Goal: Information Seeking & Learning: Find specific fact

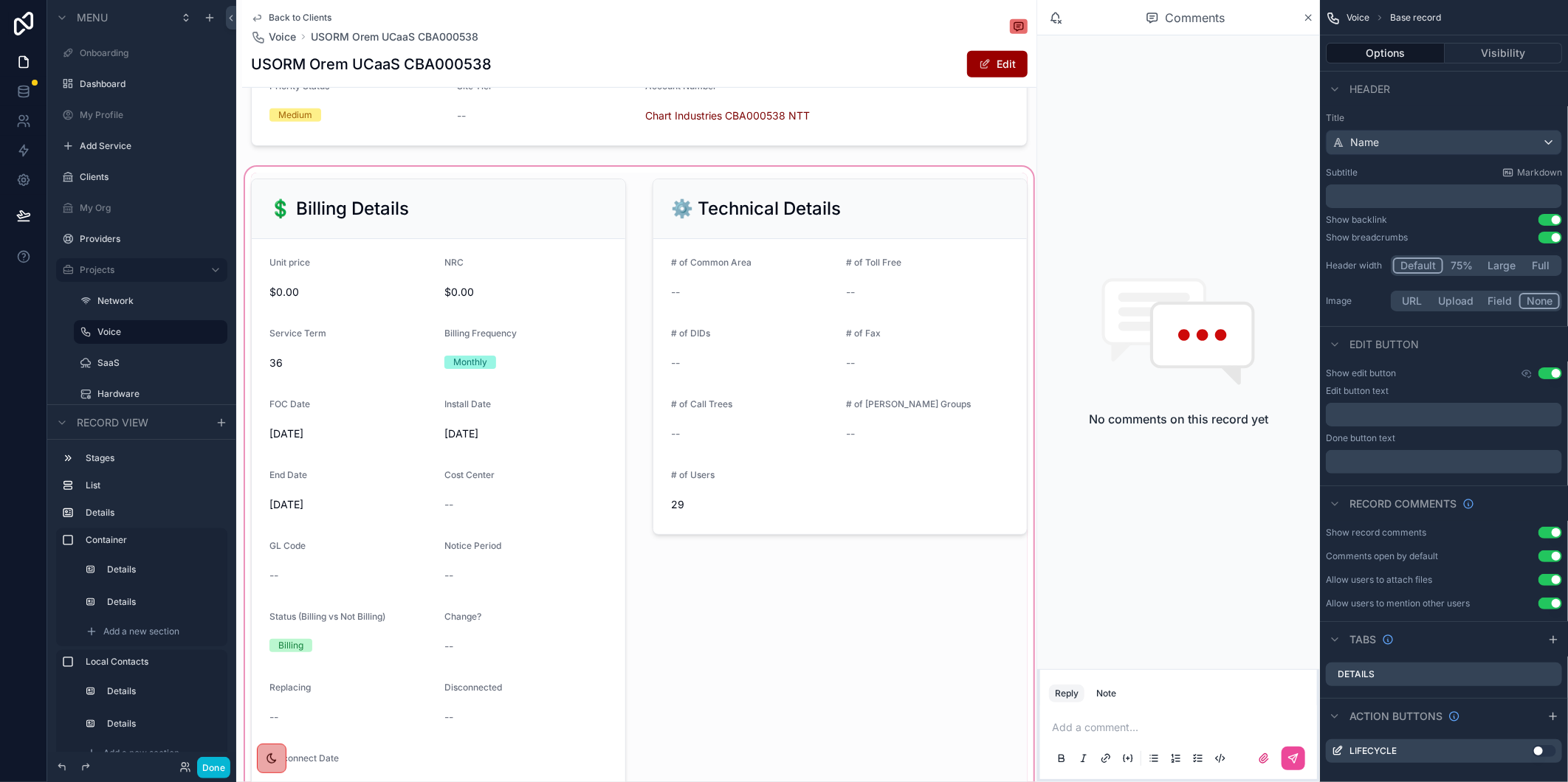
click at [889, 705] on div "scrollable content" at bounding box center [639, 498] width 794 height 669
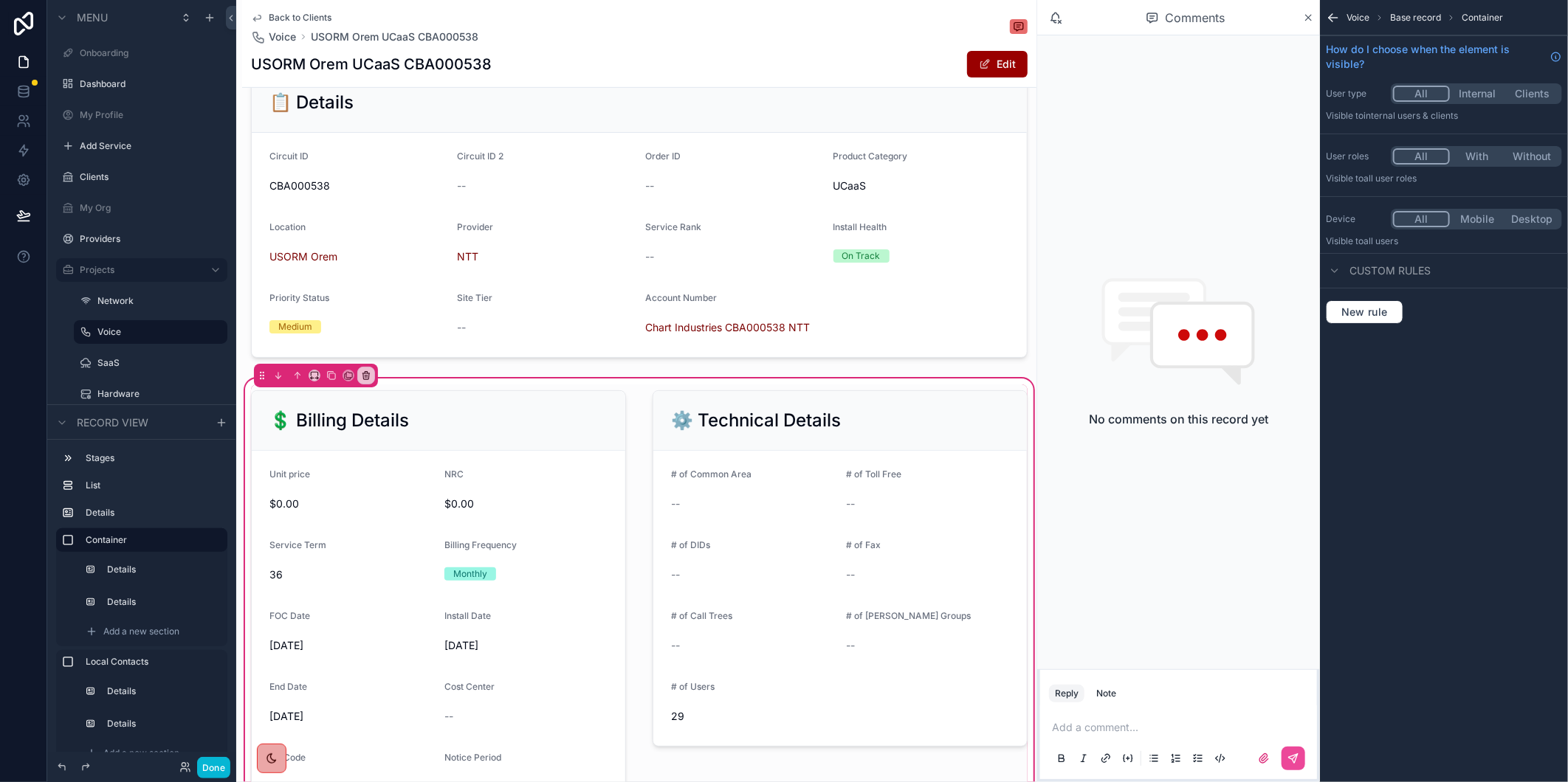
scroll to position [76, 0]
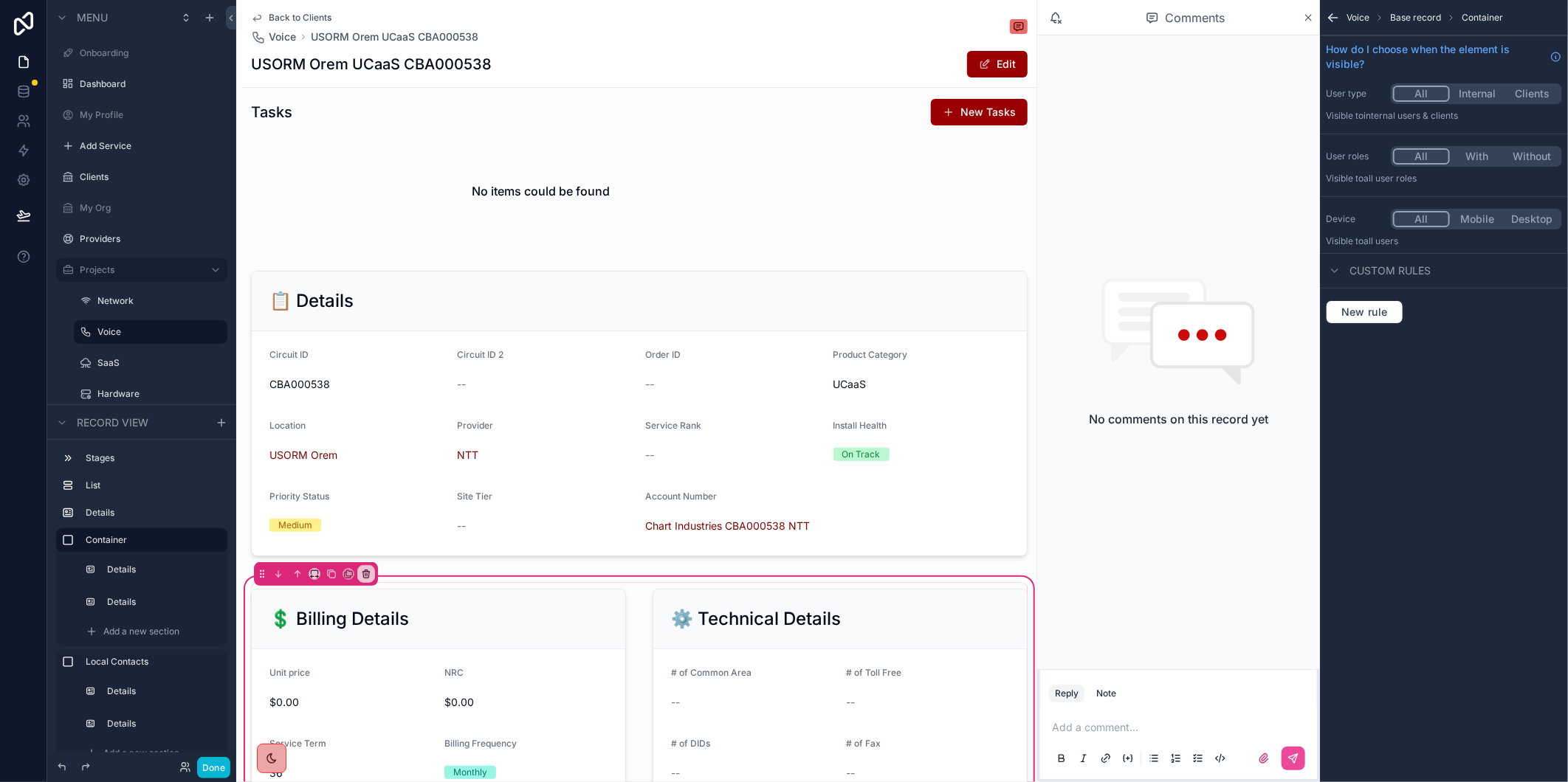
click at [319, 17] on span "Back to Clients" at bounding box center [300, 17] width 63 height 12
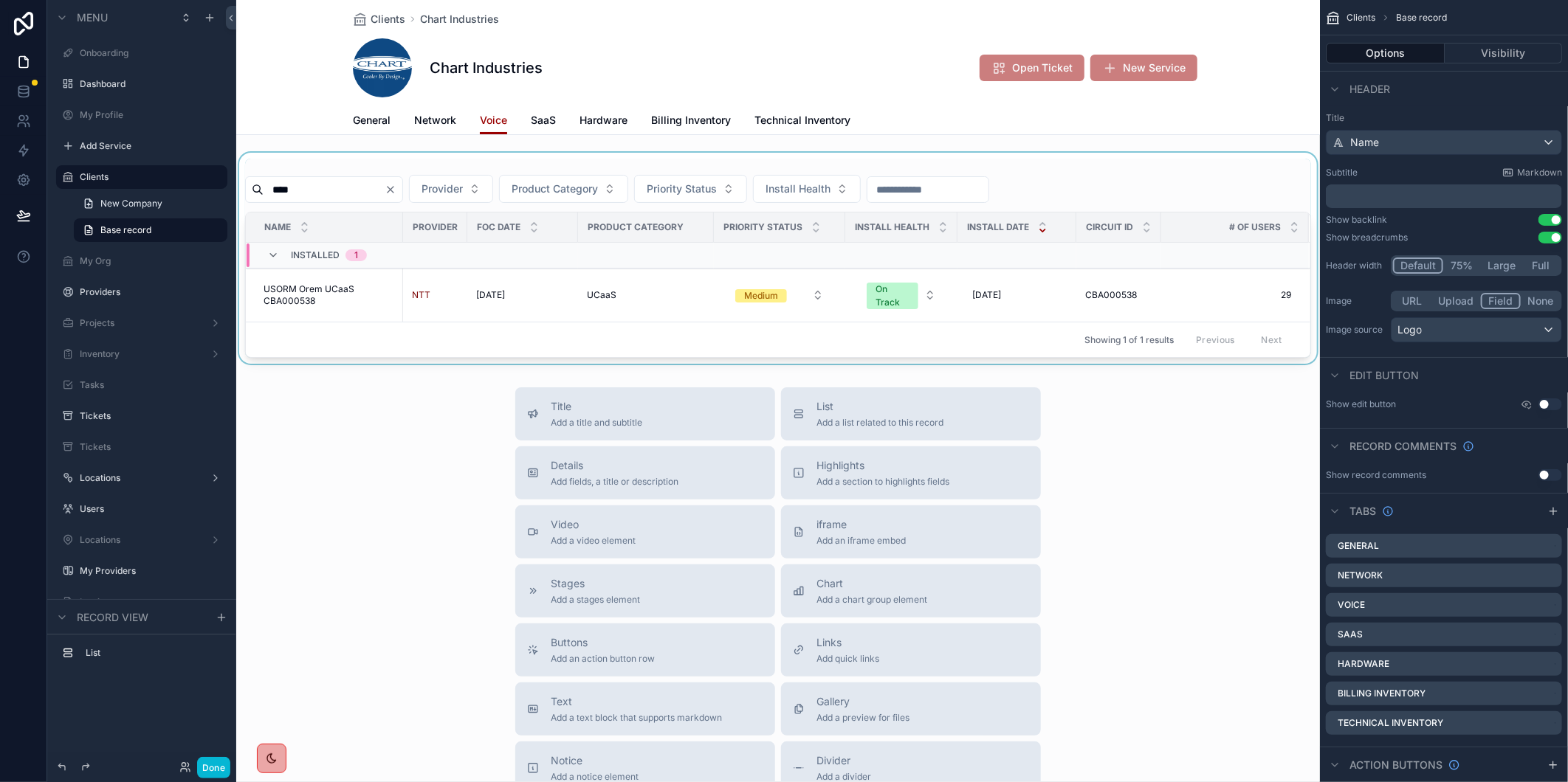
click at [381, 187] on div "scrollable content" at bounding box center [777, 258] width 1083 height 211
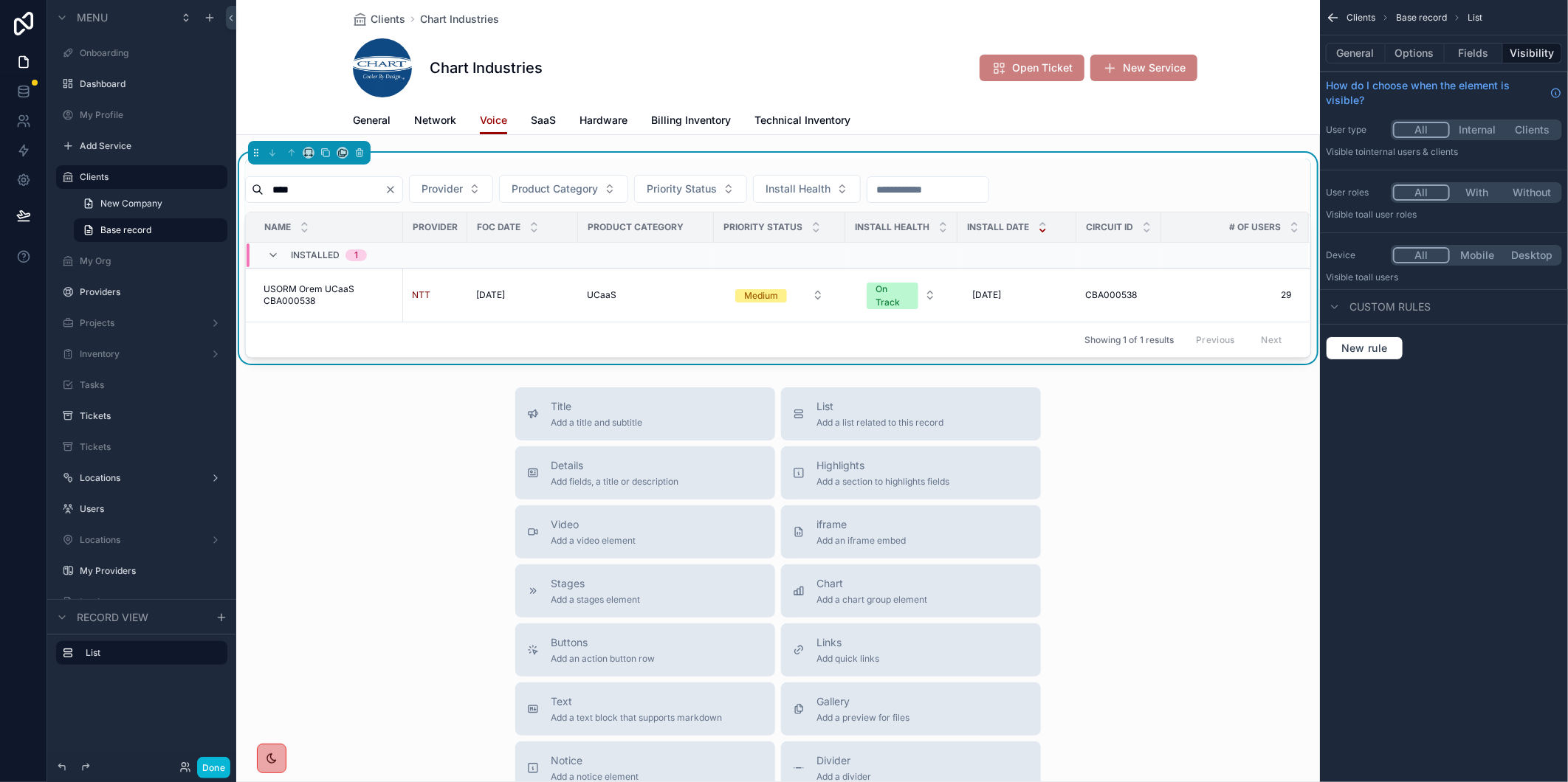
click at [330, 194] on input "****" at bounding box center [323, 189] width 121 height 21
paste input "****"
type input "********"
click at [300, 290] on span "USPLA Plaistow UCaaS CBA000538" at bounding box center [328, 295] width 130 height 24
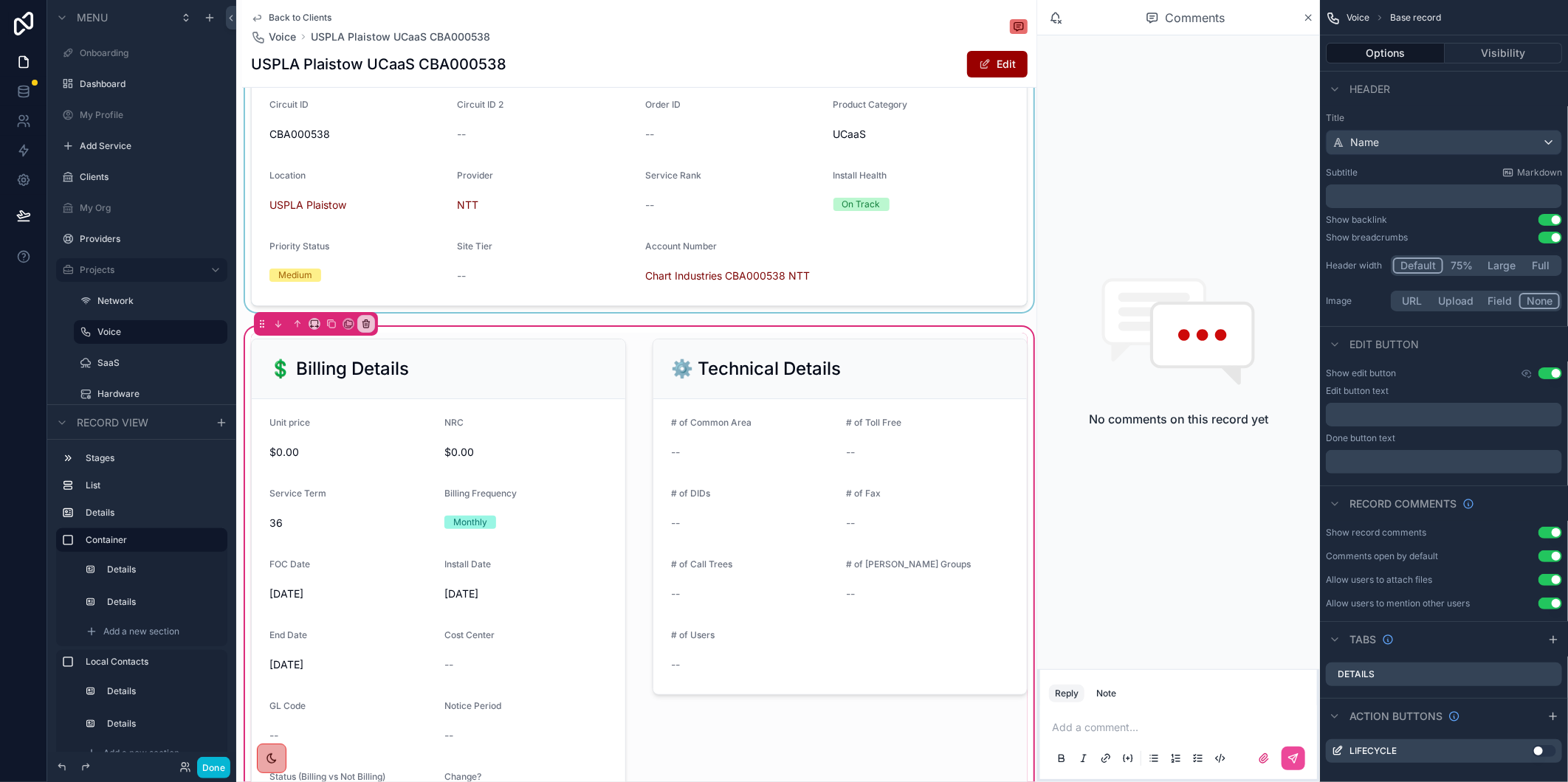
scroll to position [327, 0]
click at [989, 65] on button "Edit" at bounding box center [997, 64] width 60 height 26
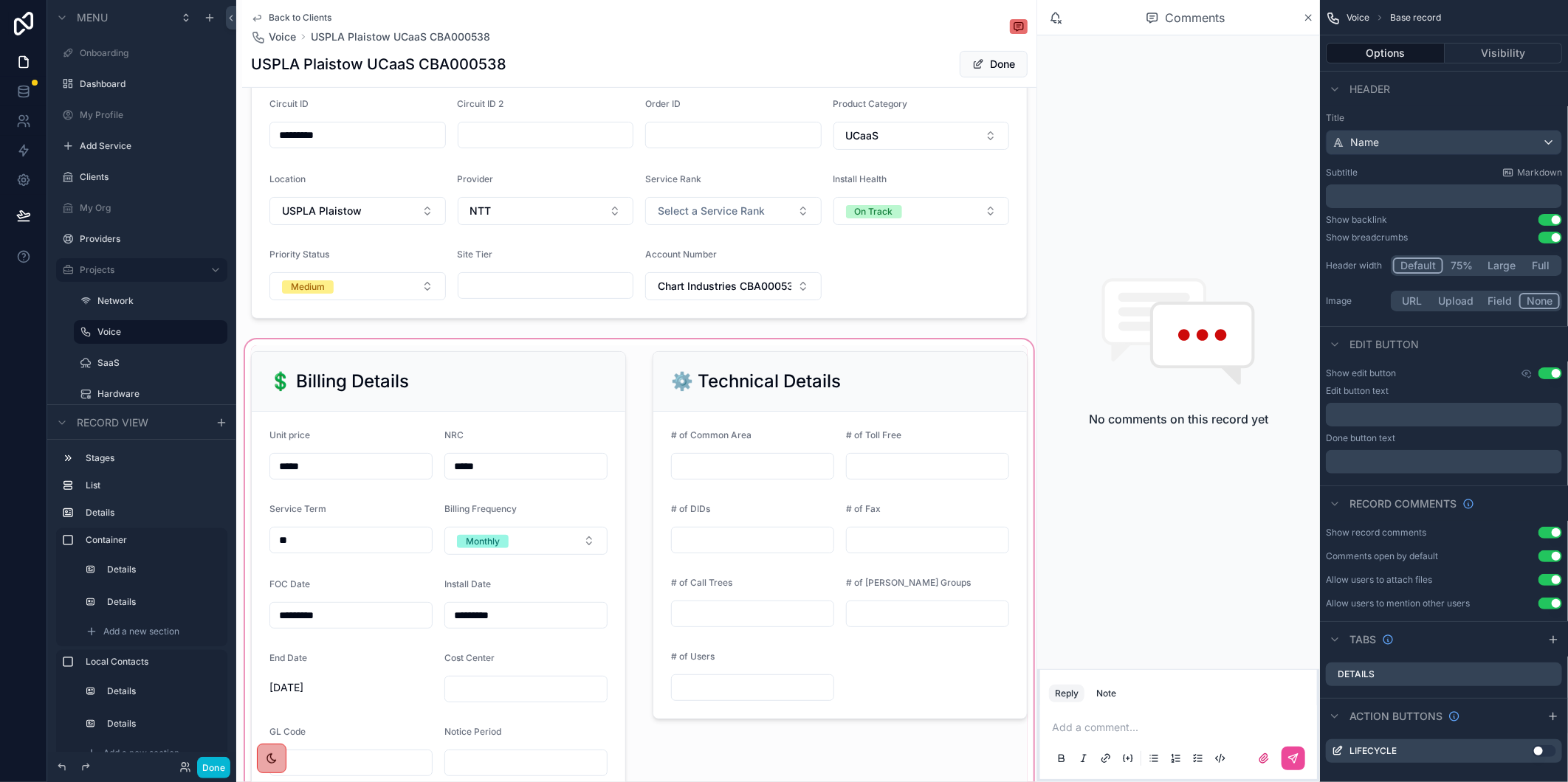
click at [735, 699] on div "scrollable content" at bounding box center [639, 684] width 794 height 695
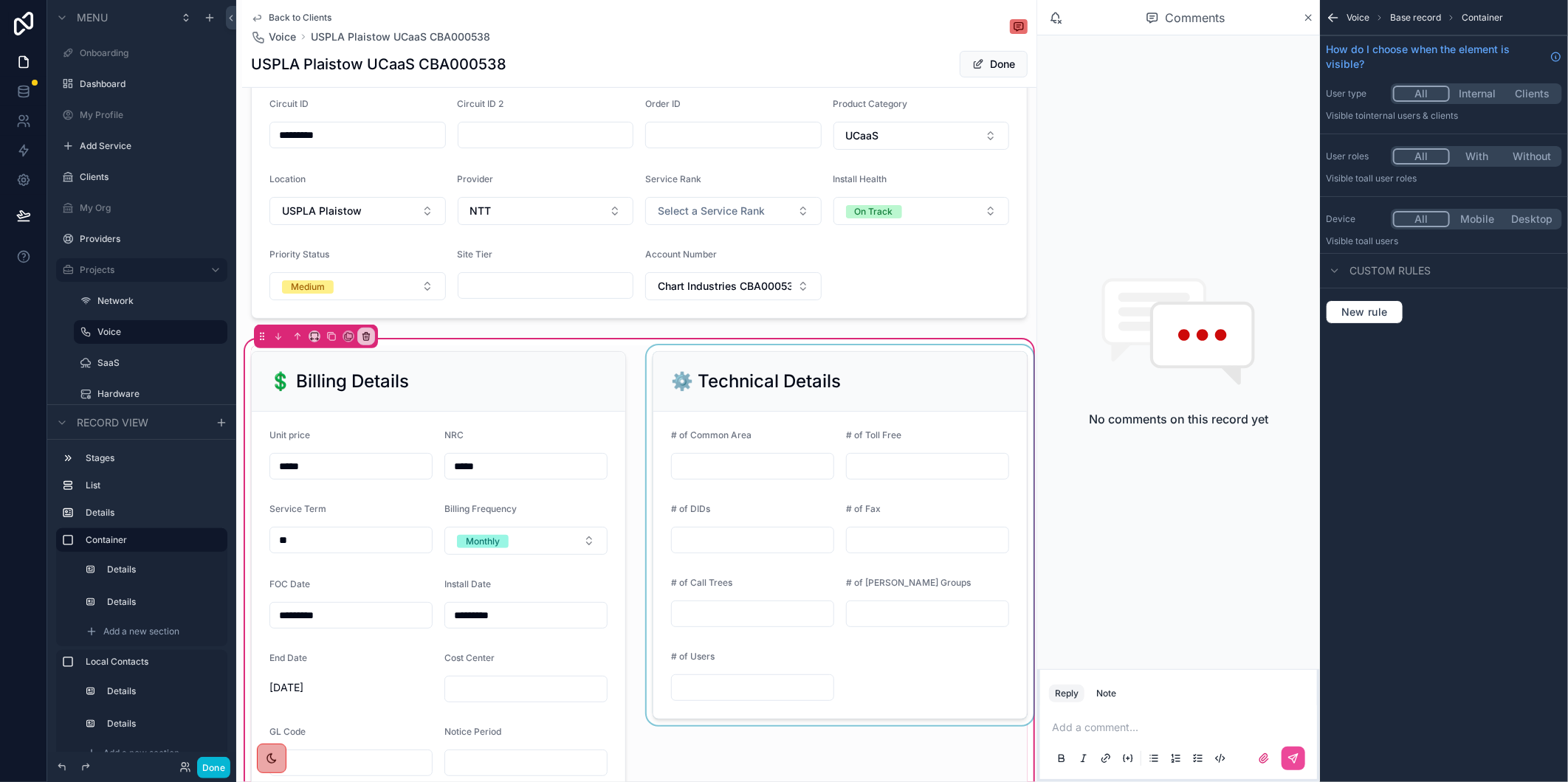
click at [717, 697] on div "scrollable content" at bounding box center [840, 683] width 393 height 677
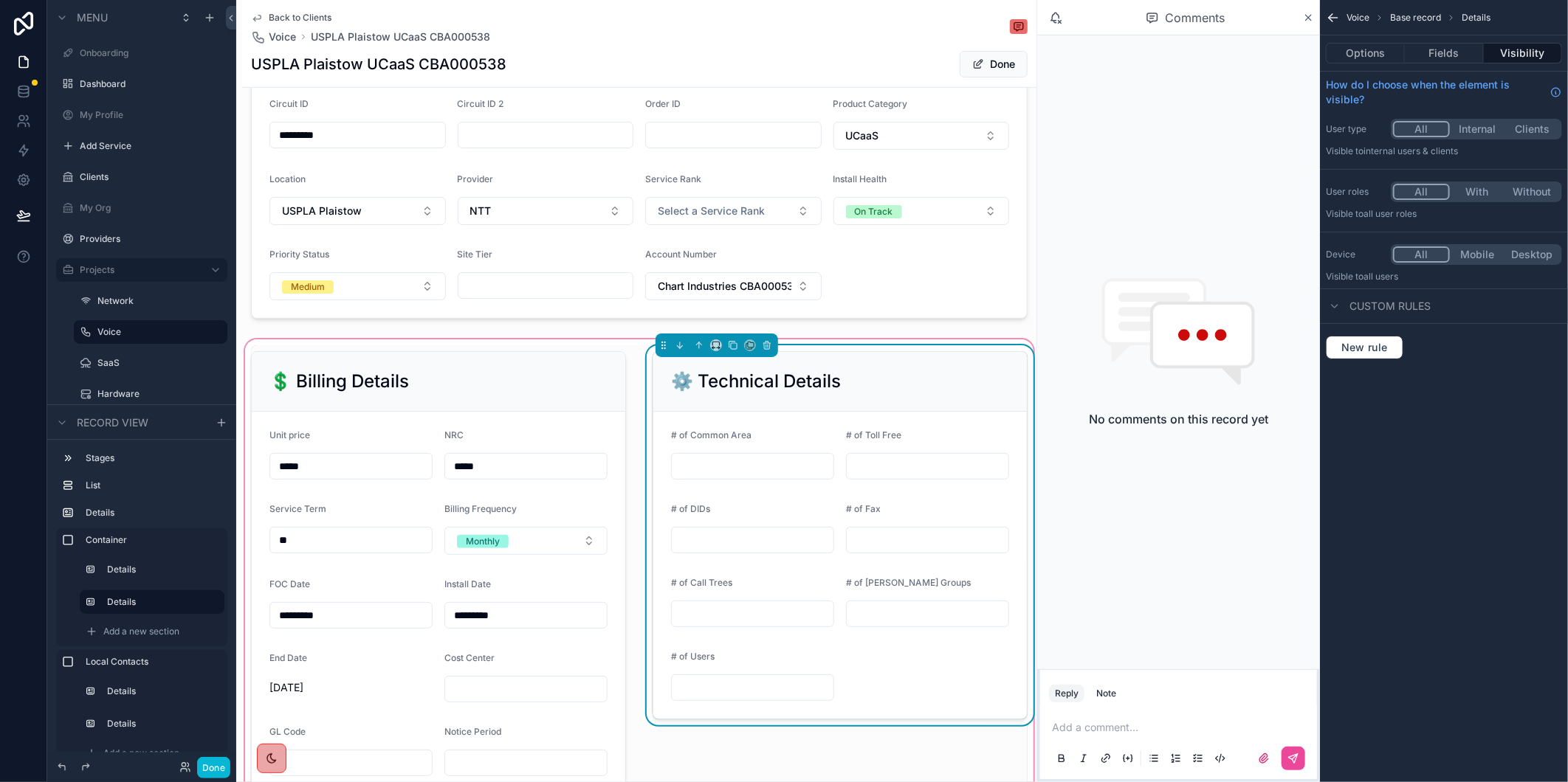
click at [693, 697] on input "scrollable content" at bounding box center [752, 688] width 161 height 21
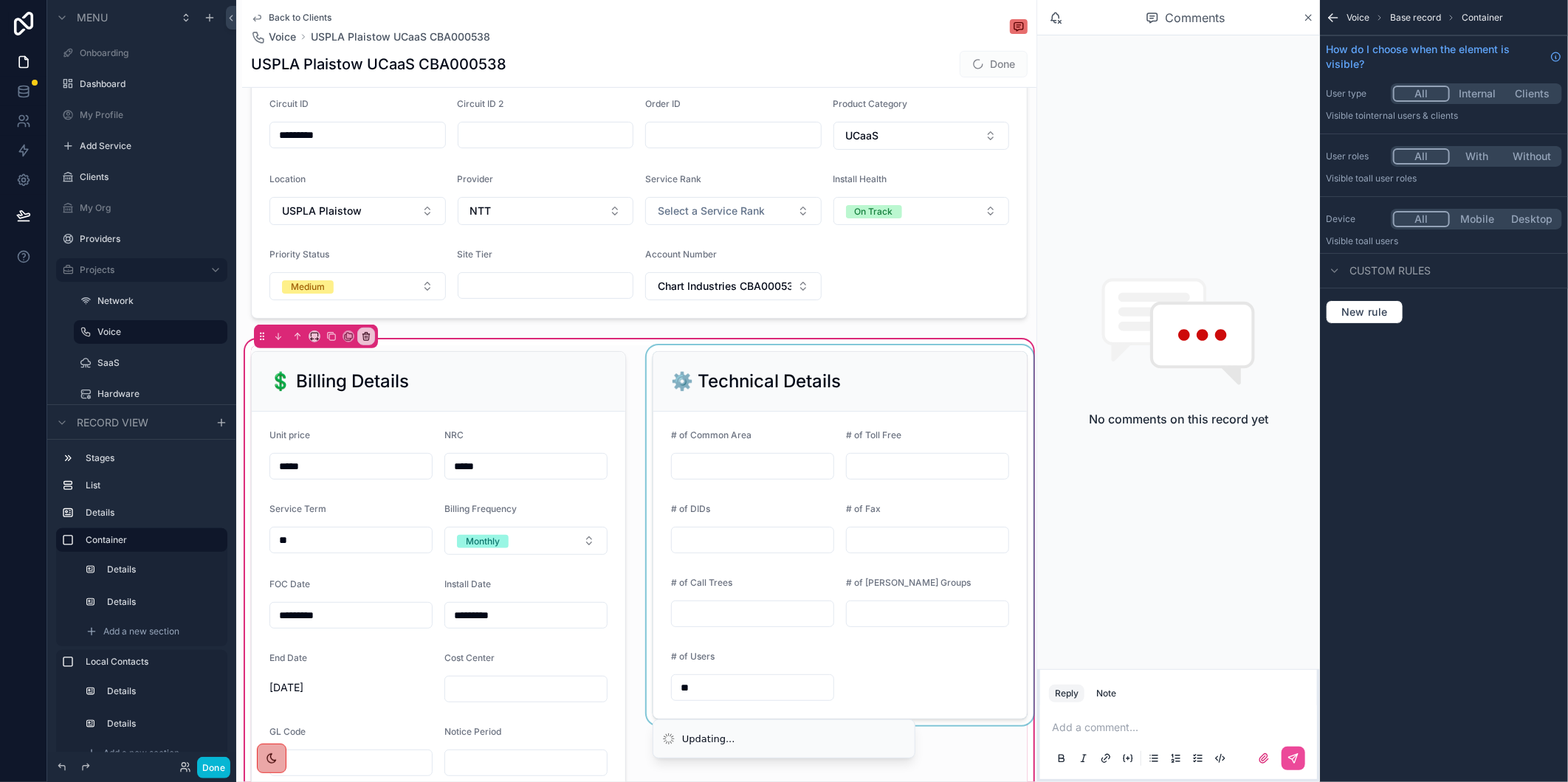
type input "*"
click at [994, 68] on button "Done" at bounding box center [994, 64] width 68 height 26
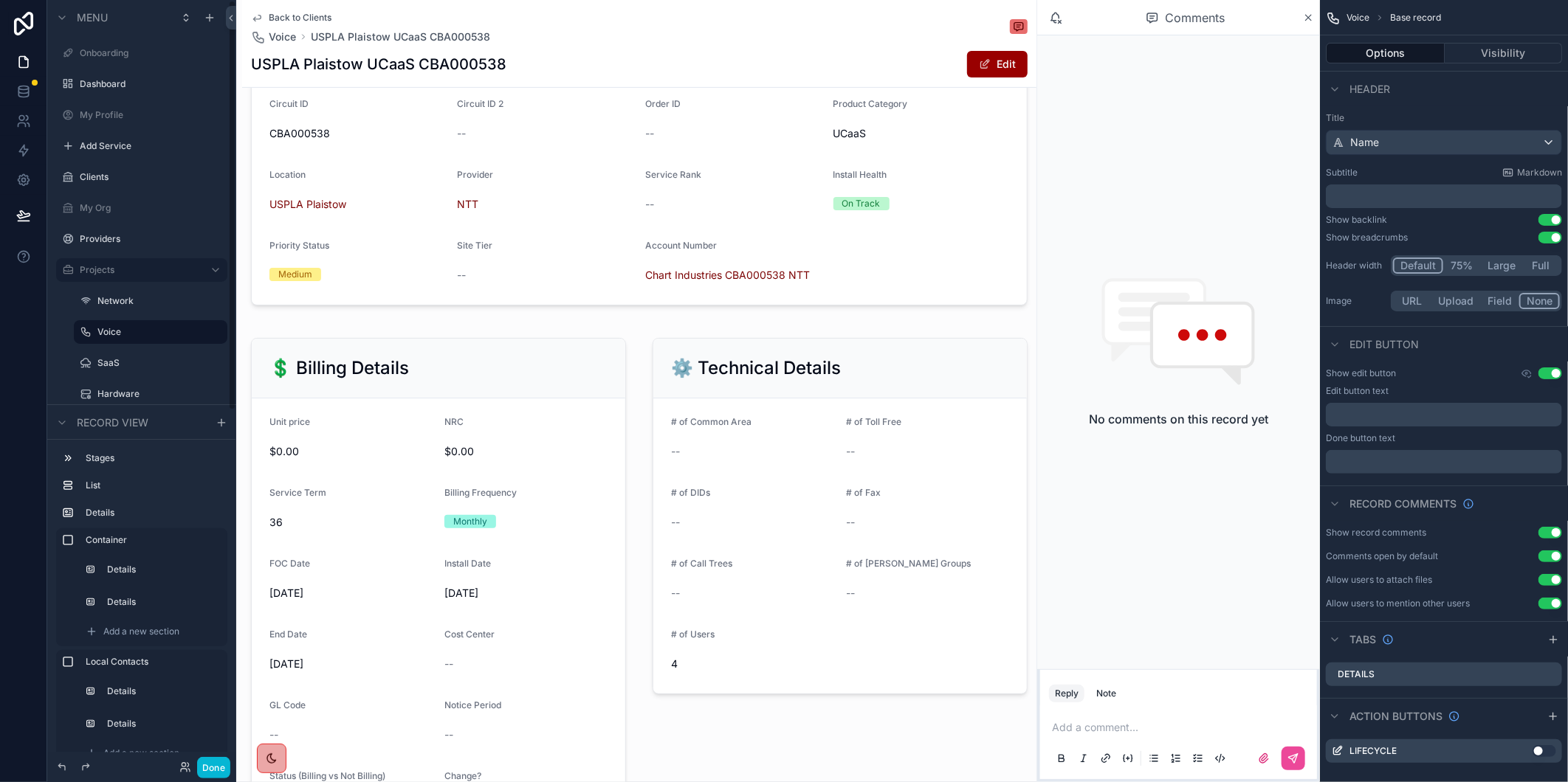
click at [286, 15] on span "Back to Clients" at bounding box center [300, 17] width 63 height 12
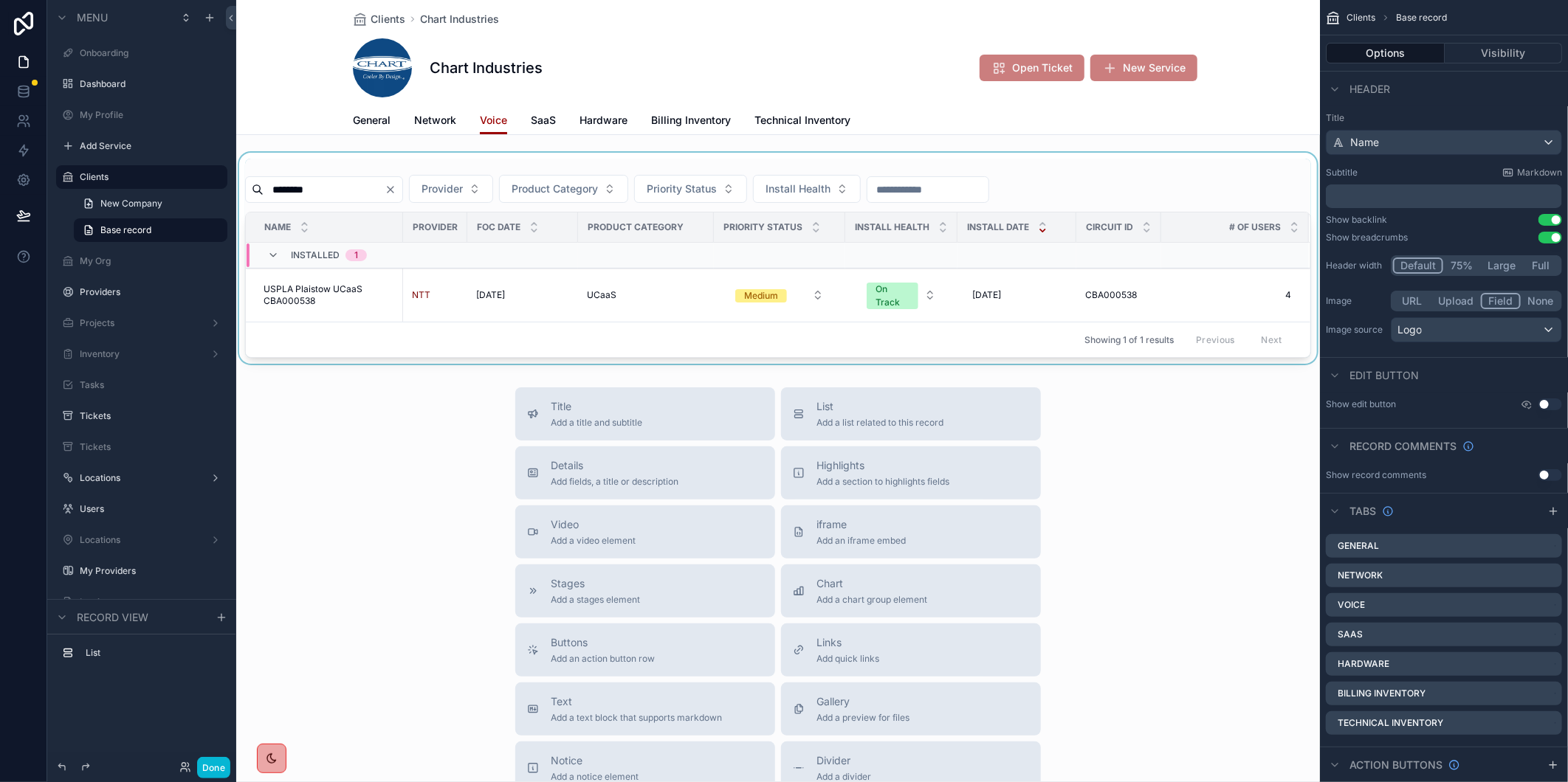
click at [323, 193] on div "scrollable content" at bounding box center [777, 258] width 1083 height 211
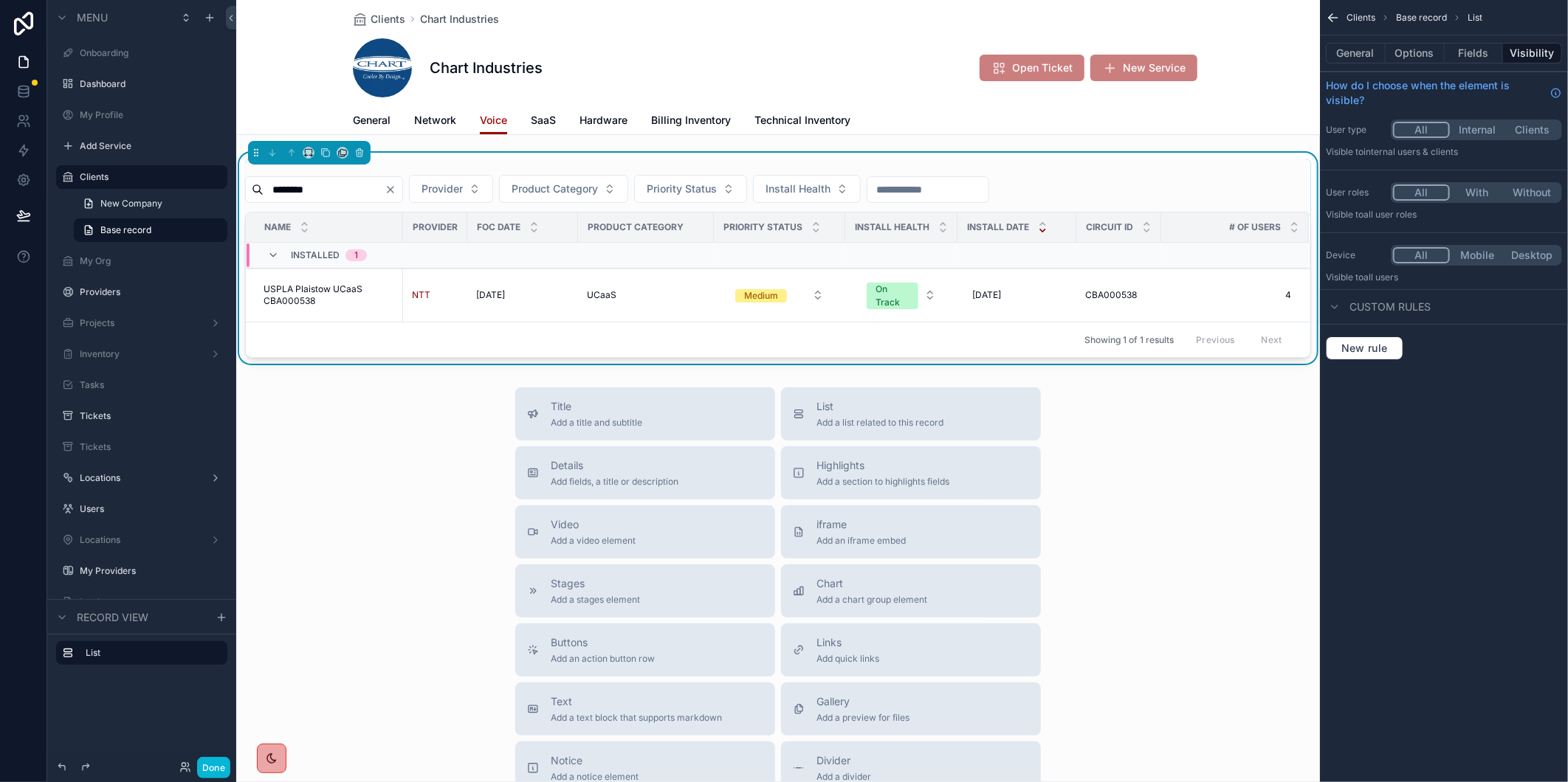
click at [300, 191] on input "********" at bounding box center [323, 189] width 121 height 21
paste input "scrollable content"
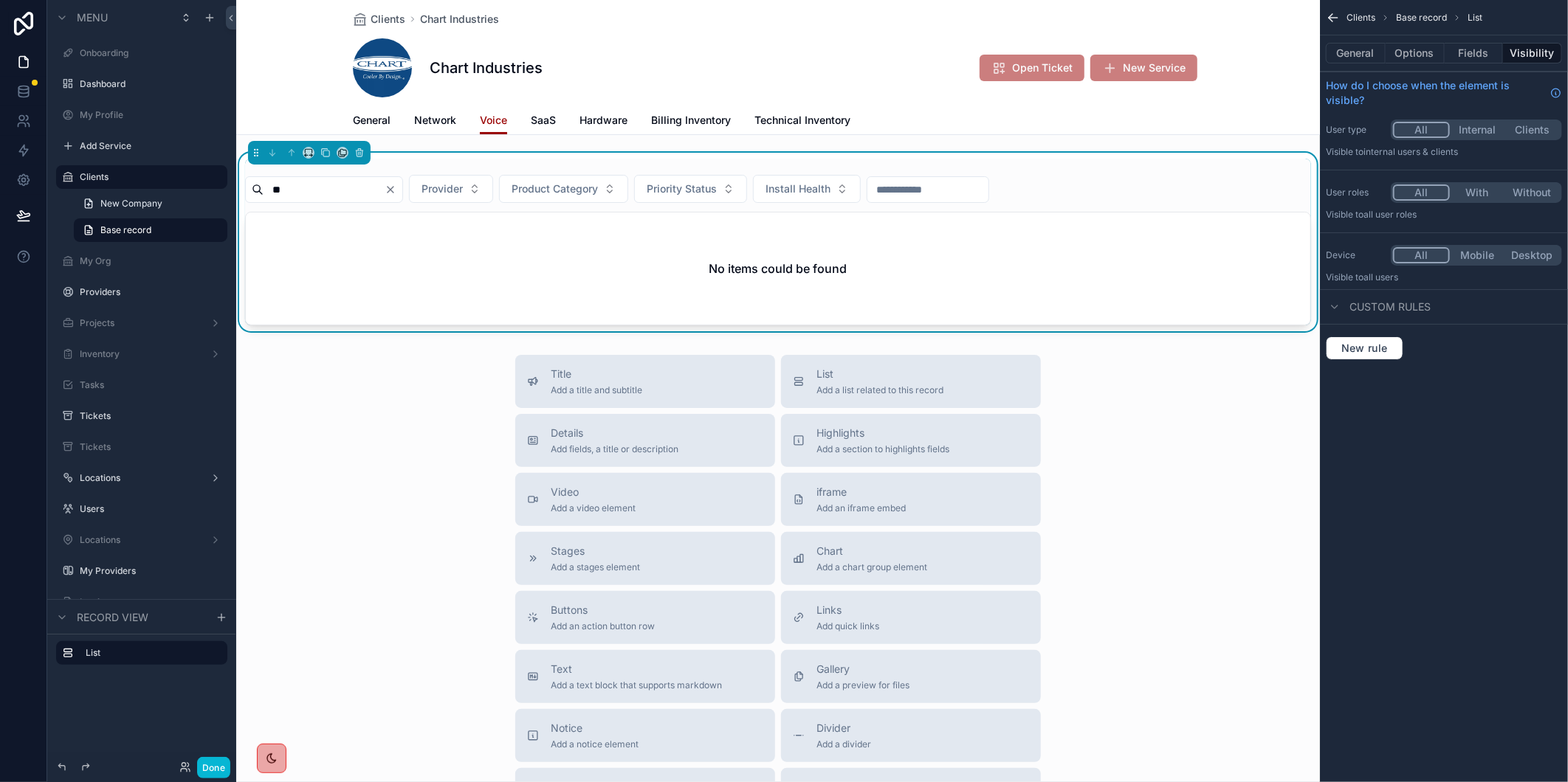
type input "*"
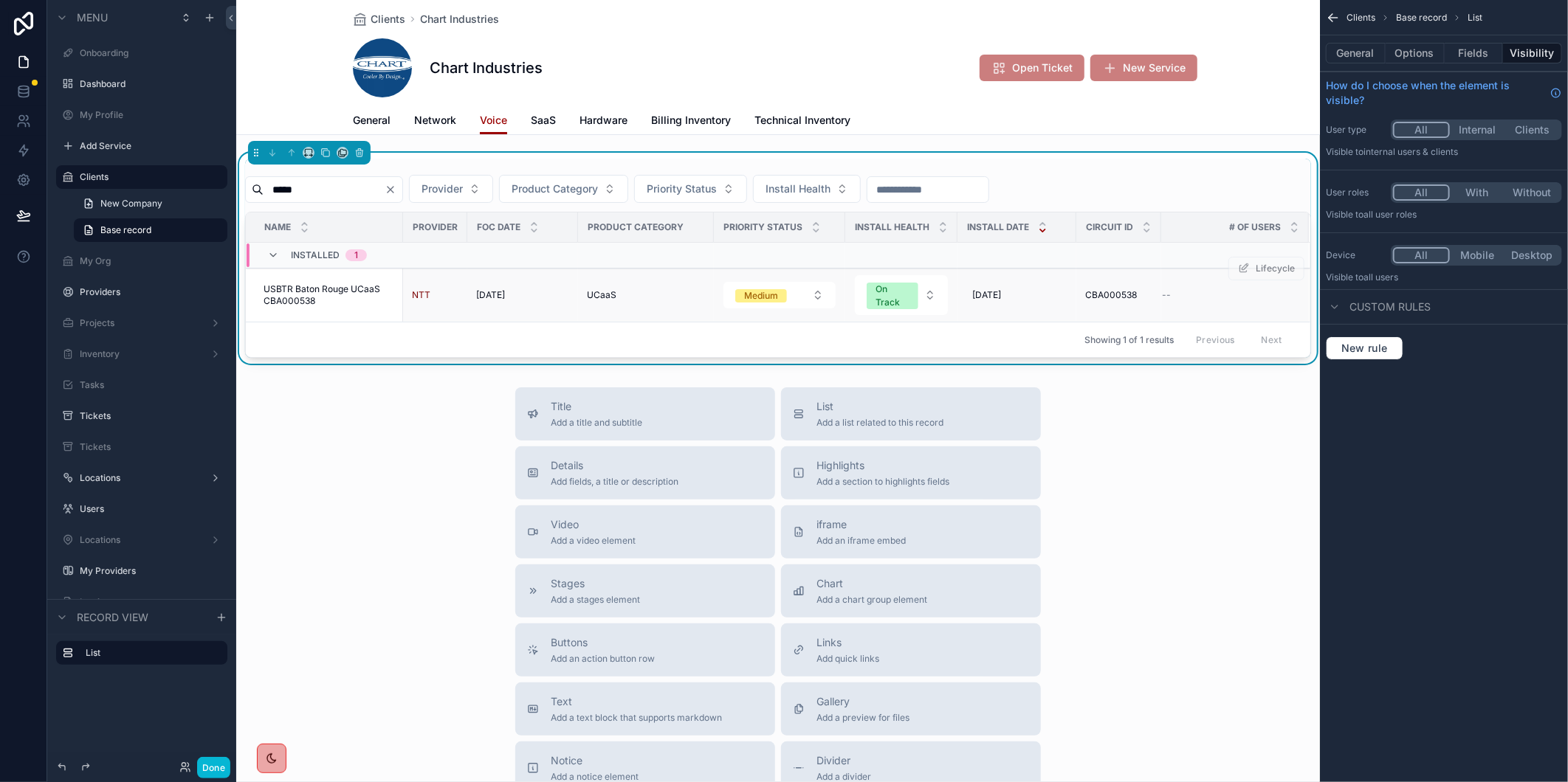
type input "*****"
click at [288, 303] on span "USBTR Baton Rouge UCaaS CBA000538" at bounding box center [328, 295] width 130 height 24
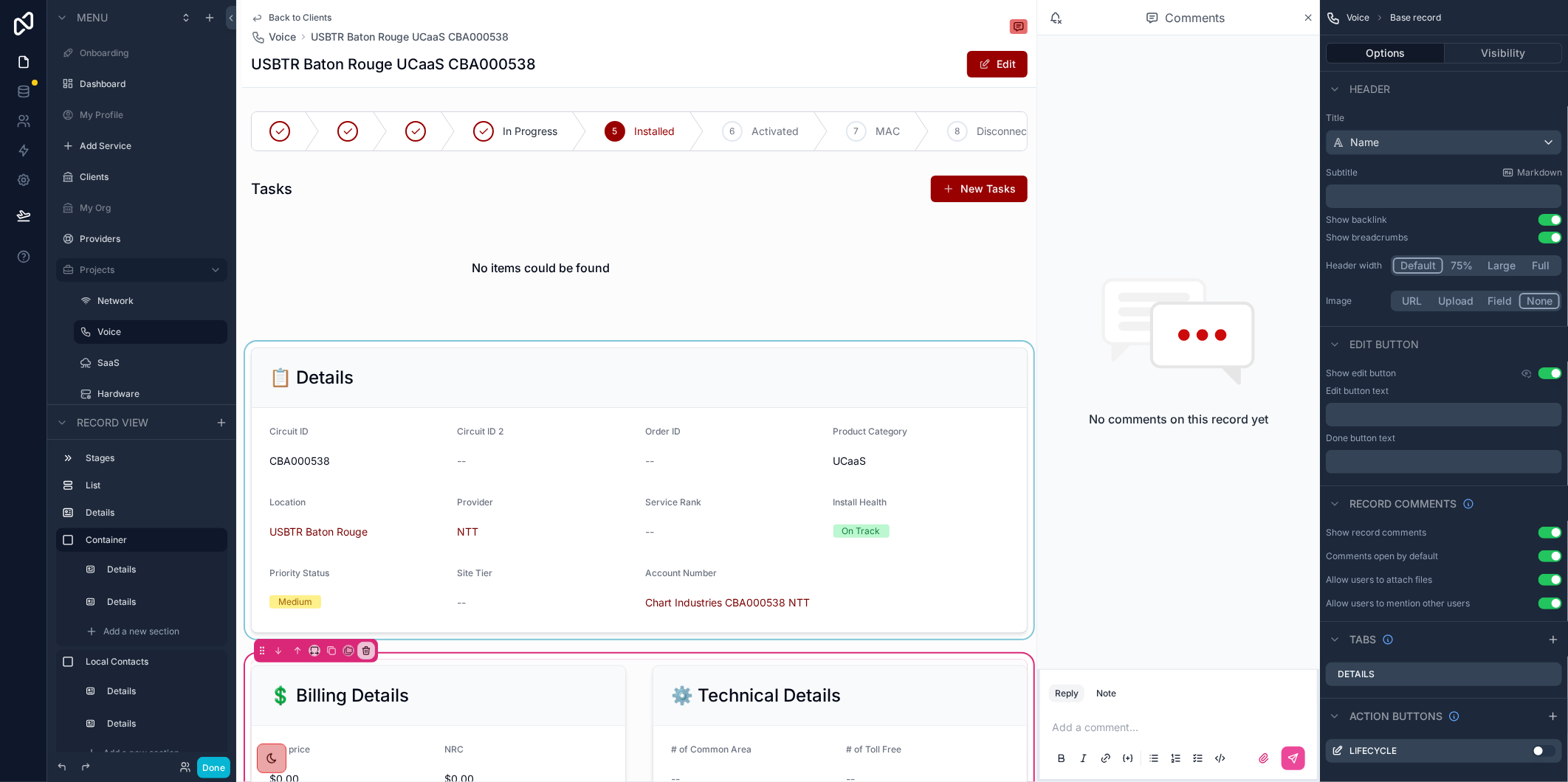
scroll to position [574, 0]
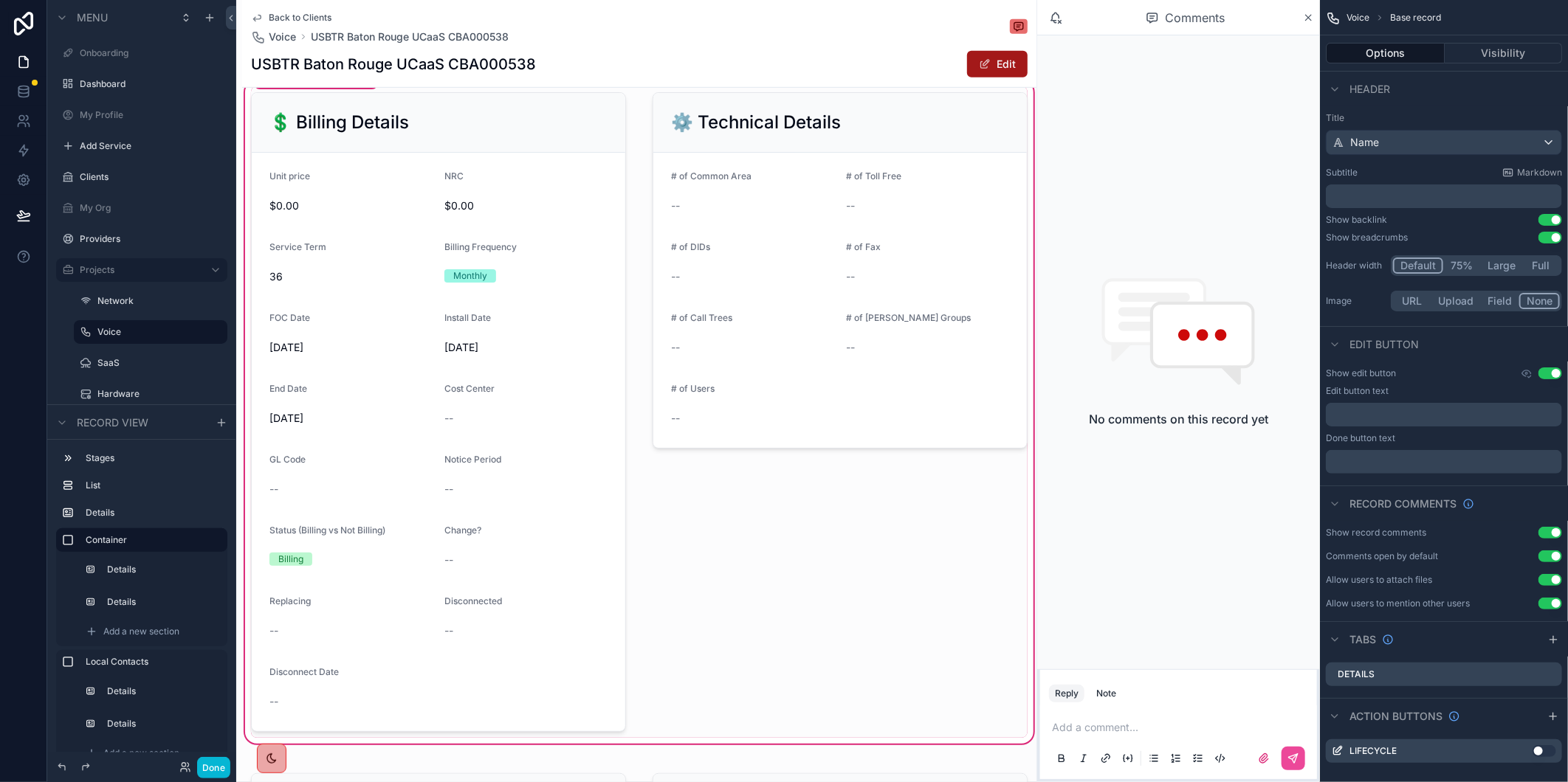
click at [979, 69] on span "scrollable content" at bounding box center [984, 64] width 12 height 12
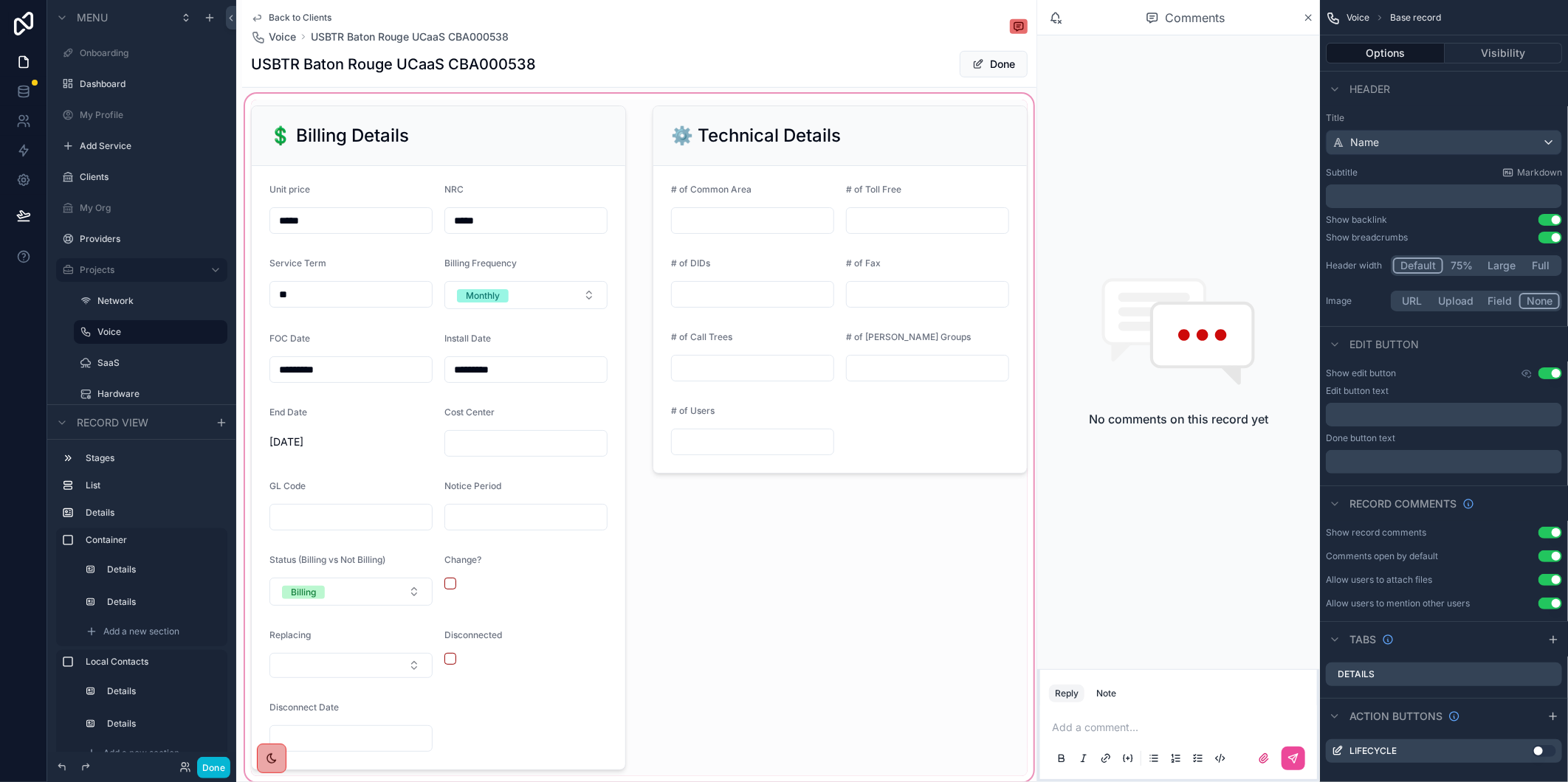
click at [717, 459] on div "scrollable content" at bounding box center [639, 438] width 794 height 695
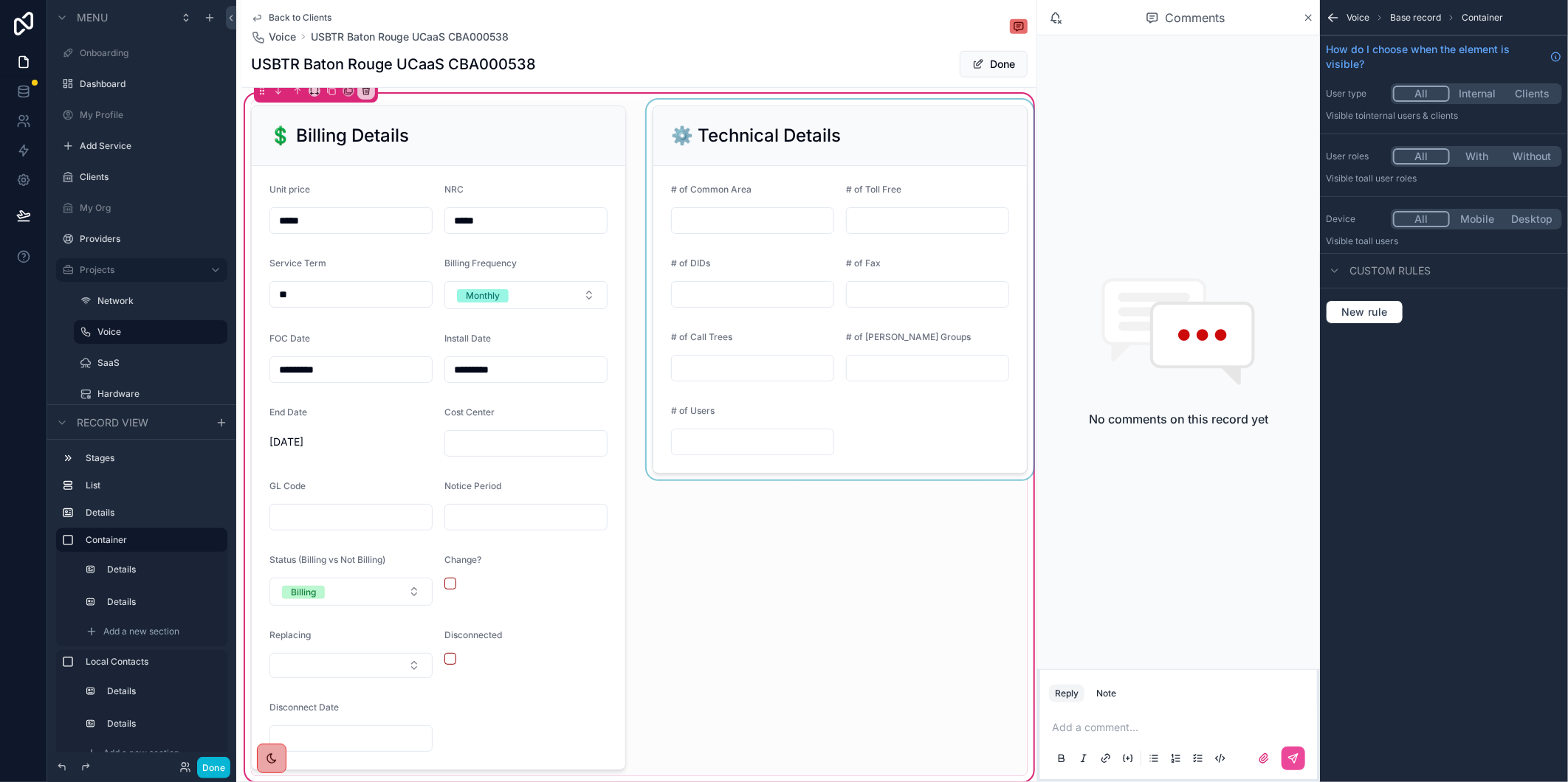
click at [710, 458] on div "scrollable content" at bounding box center [840, 438] width 393 height 677
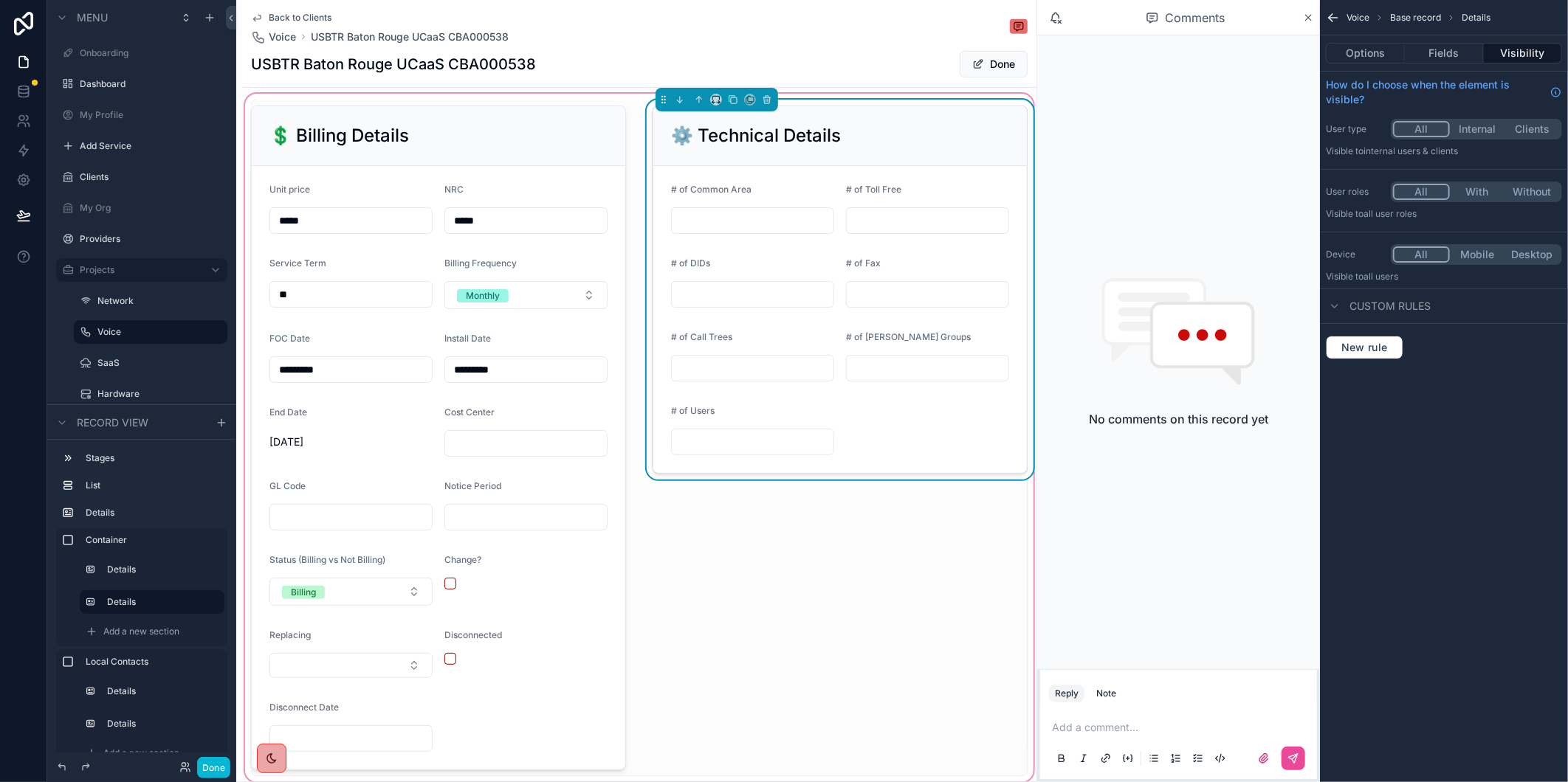
click at [696, 452] on input "scrollable content" at bounding box center [752, 442] width 161 height 21
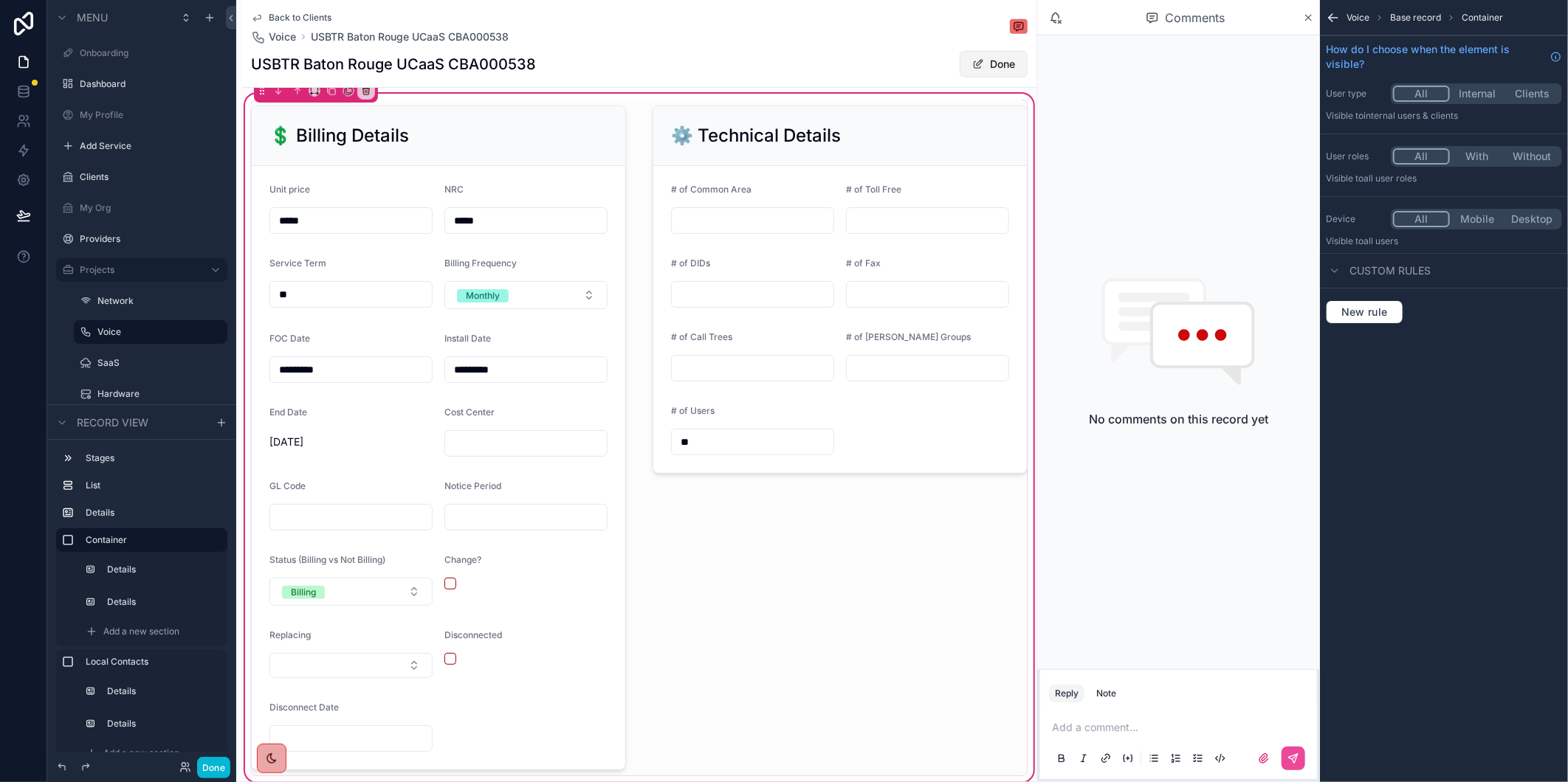
type input "**"
click at [999, 61] on button "Done" at bounding box center [994, 64] width 68 height 26
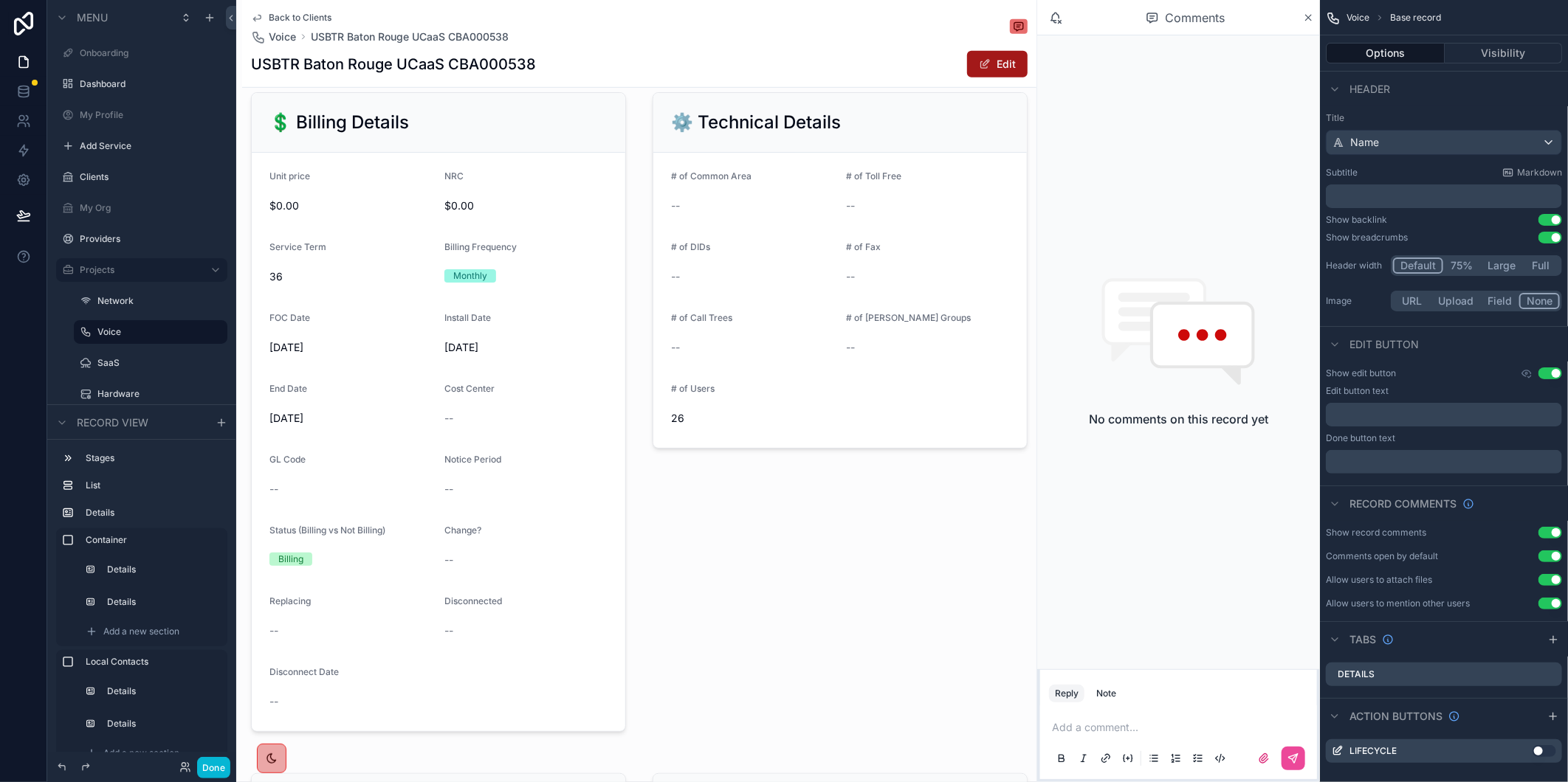
scroll to position [564, 0]
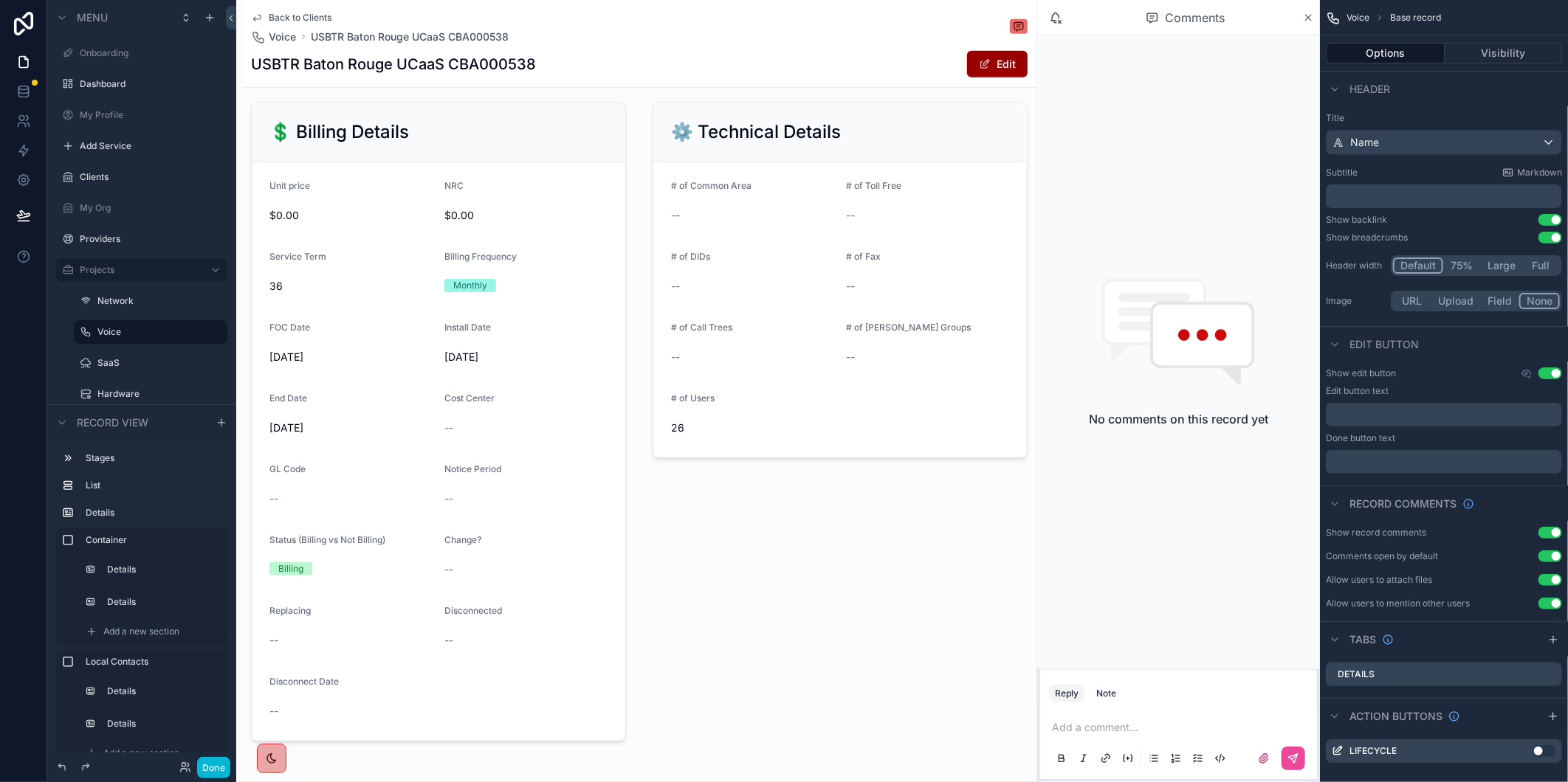
click at [273, 16] on span "Back to Clients" at bounding box center [300, 17] width 63 height 12
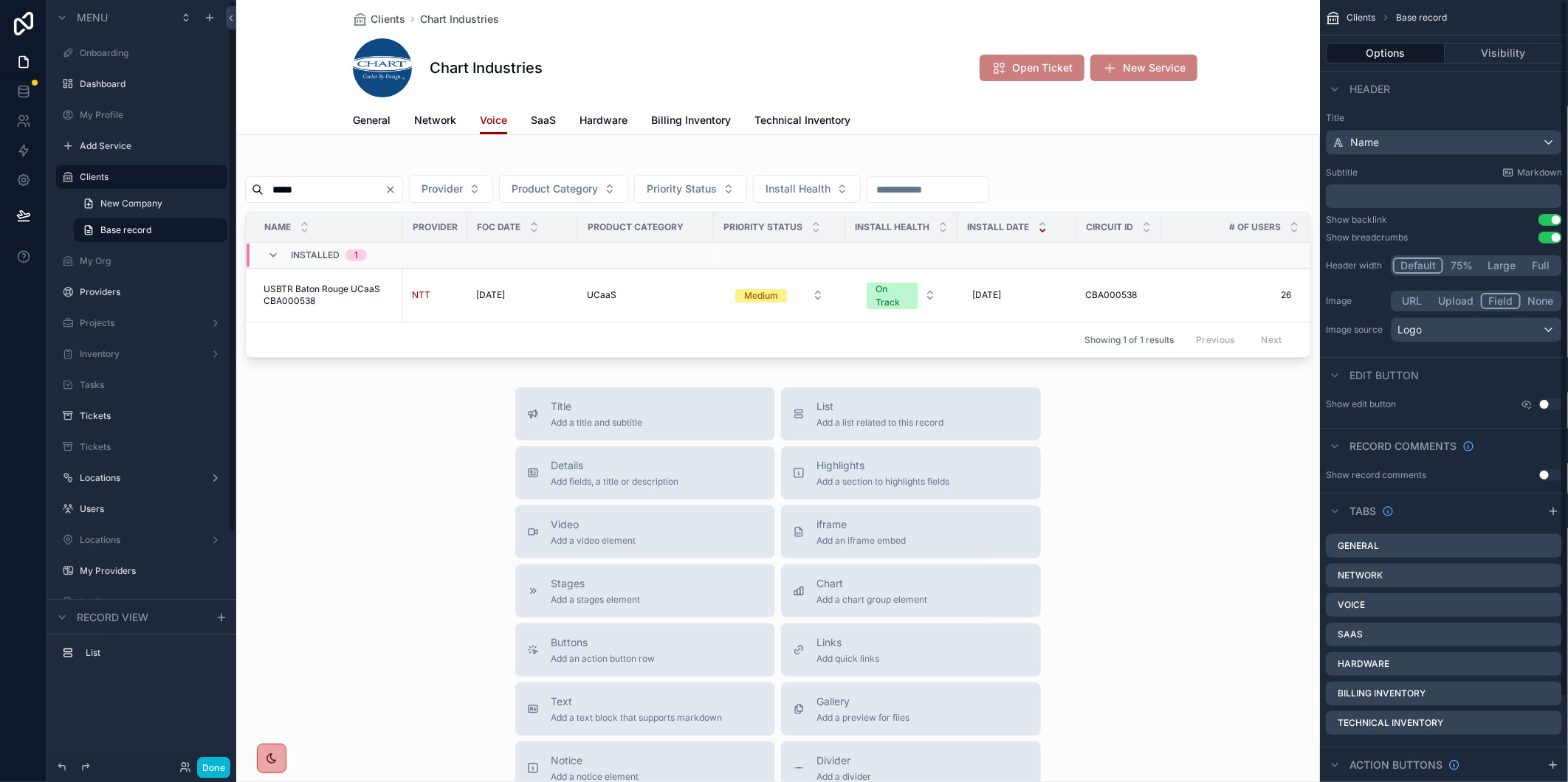
click at [796, 69] on div "Chart Industries Open Ticket New Service" at bounding box center [777, 68] width 850 height 59
click at [397, 469] on div "Title Add a title and subtitle List Add a list related to this record Details A…" at bounding box center [777, 650] width 1083 height 526
drag, startPoint x: 124, startPoint y: 174, endPoint x: 1231, endPoint y: 764, distance: 1254.4
click at [124, 174] on label "Clients" at bounding box center [149, 177] width 139 height 12
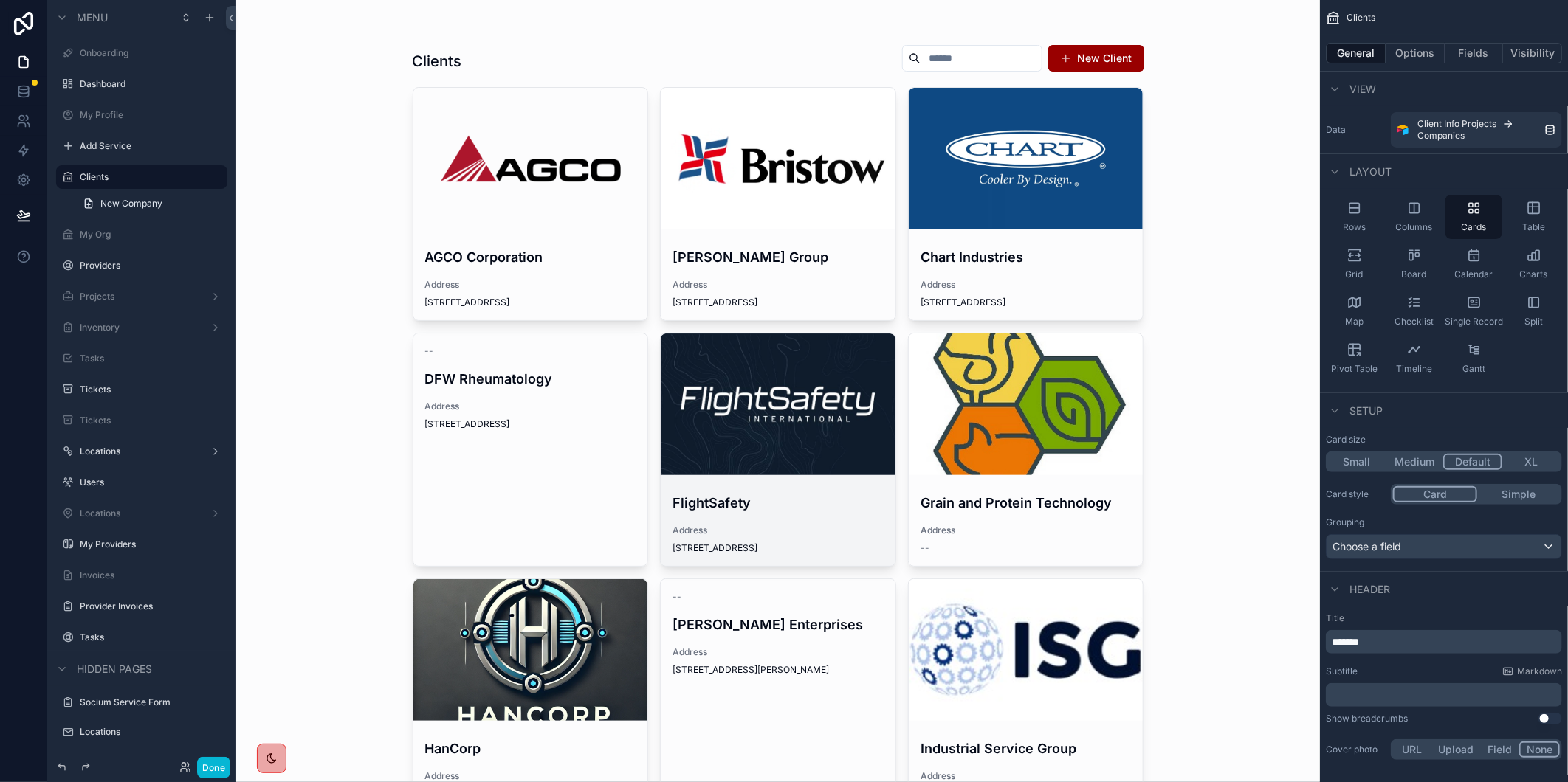
click at [746, 403] on div "scrollable content" at bounding box center [778, 404] width 235 height 18
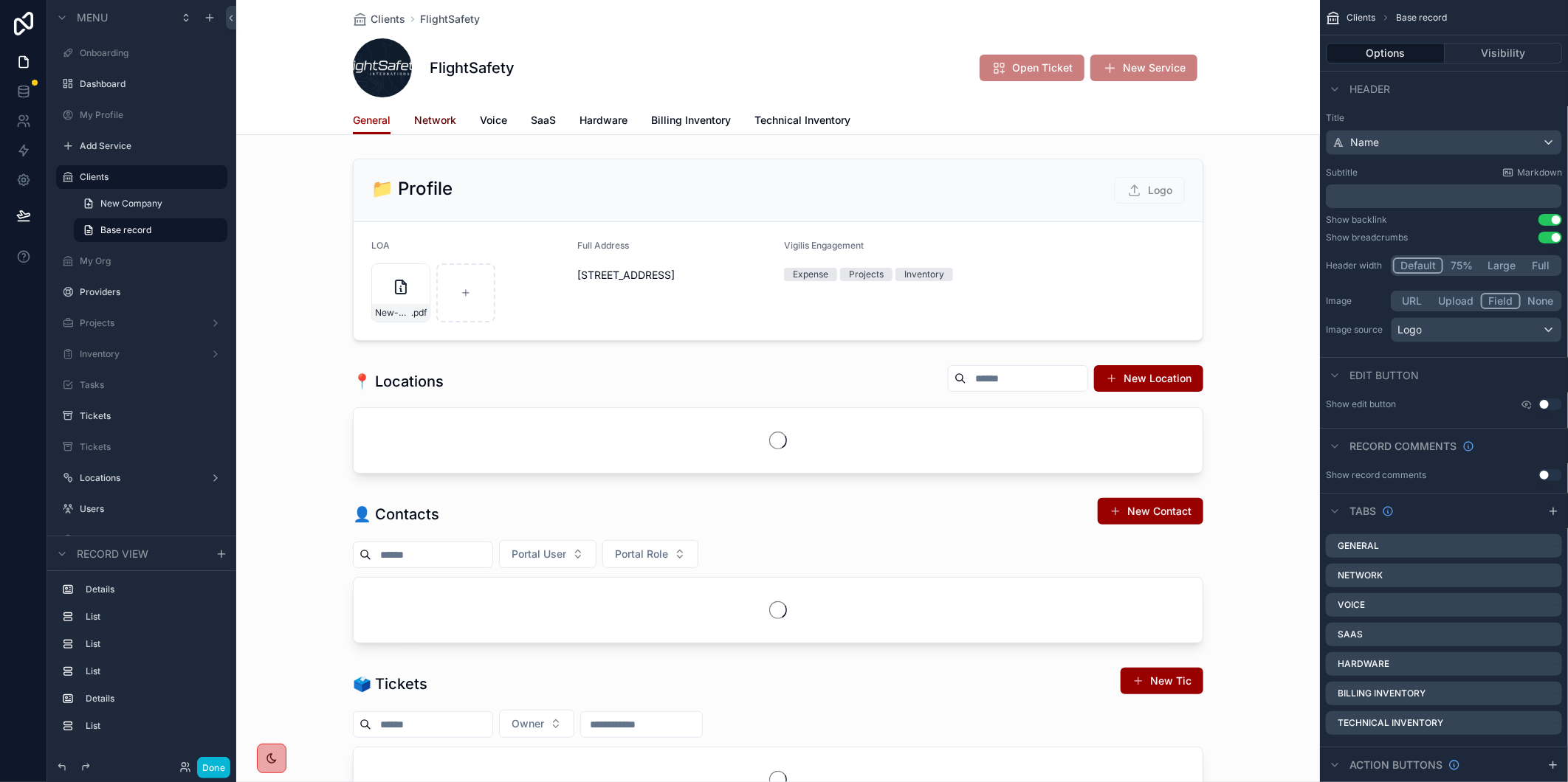
click at [443, 119] on span "Network" at bounding box center [435, 120] width 42 height 15
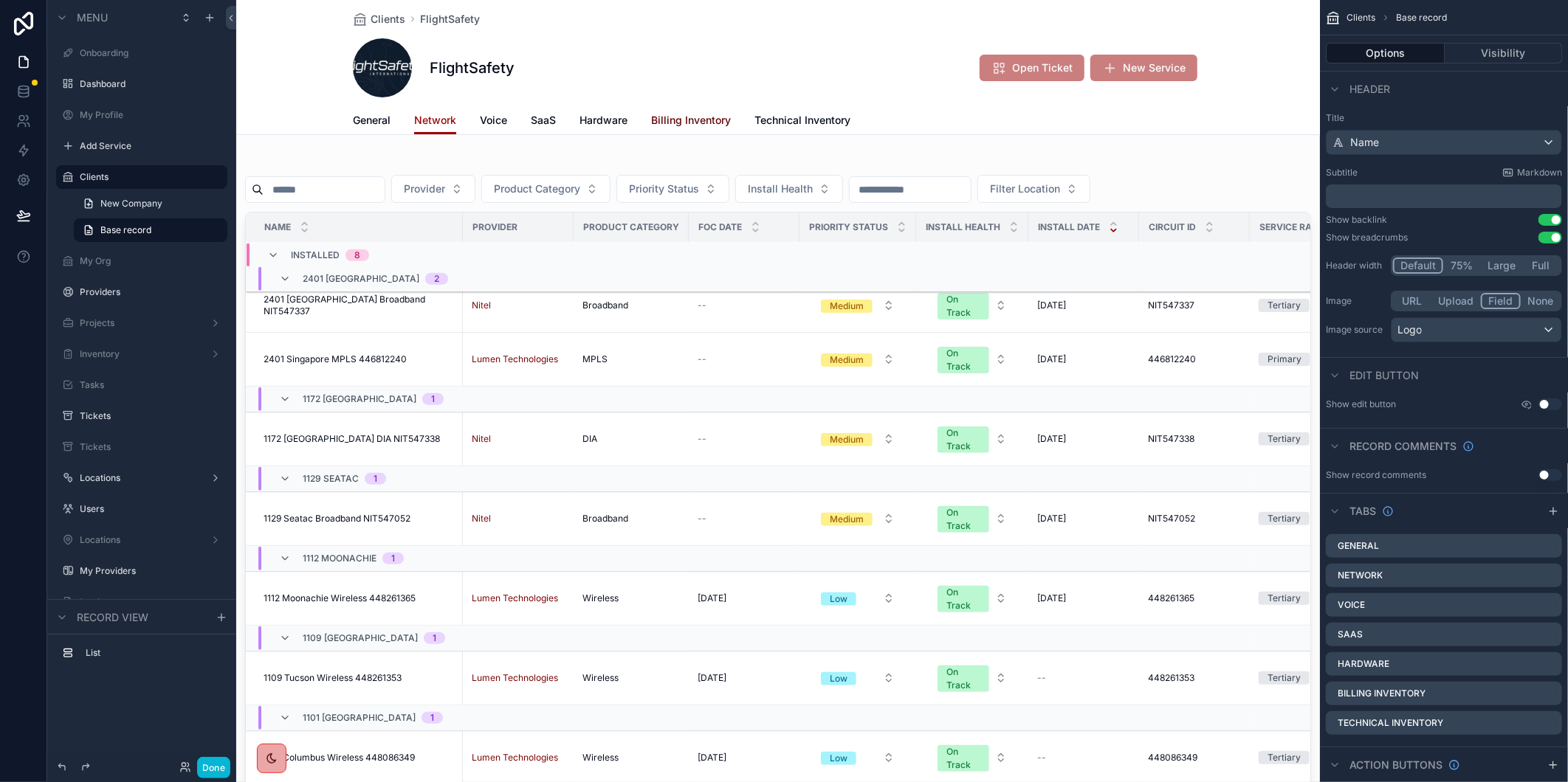
click at [696, 121] on span "Billing Inventory" at bounding box center [690, 120] width 80 height 15
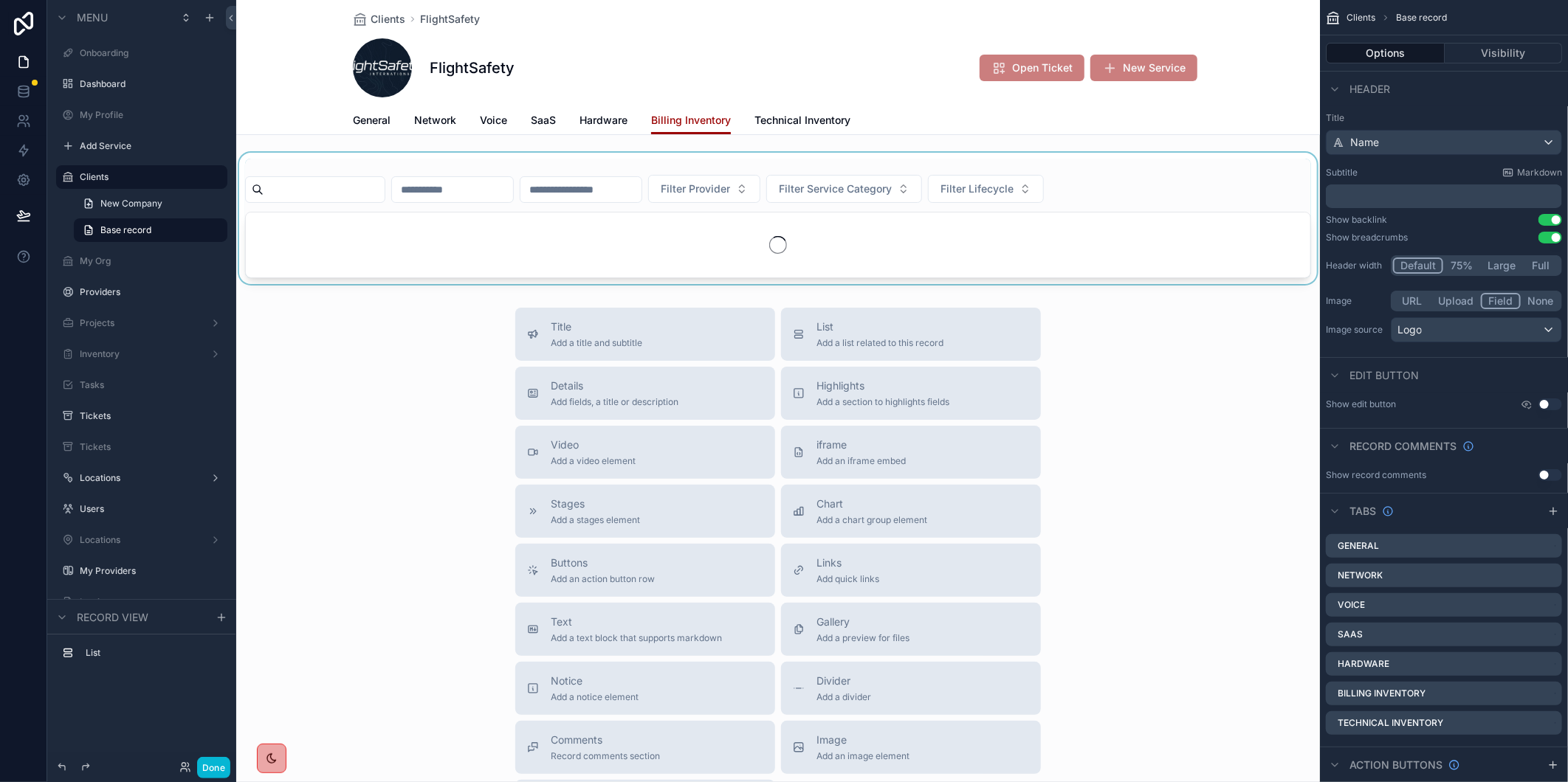
click at [378, 192] on div "scrollable content" at bounding box center [777, 218] width 1083 height 131
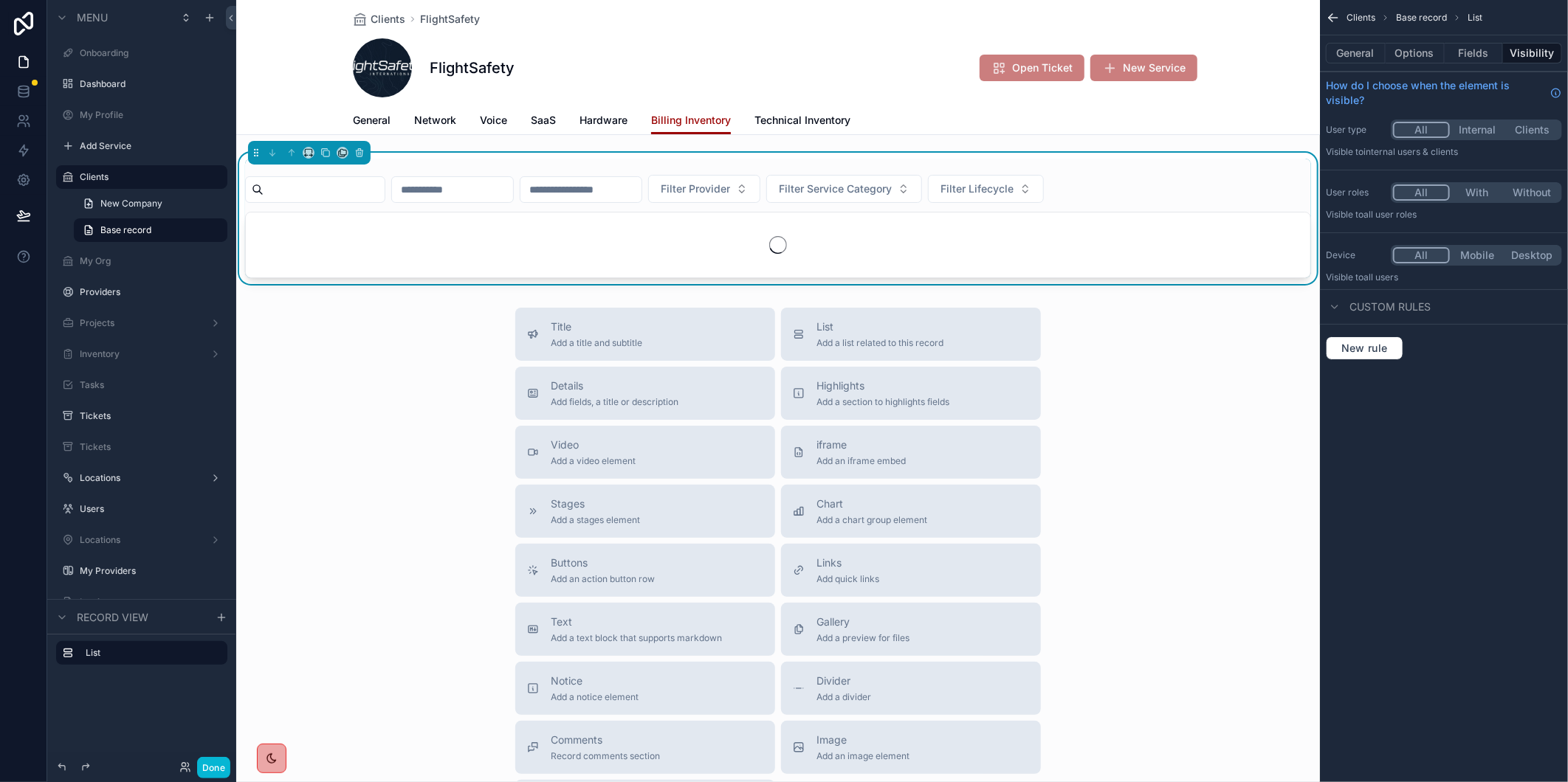
click at [374, 192] on input "scrollable content" at bounding box center [323, 189] width 121 height 21
paste input "*********"
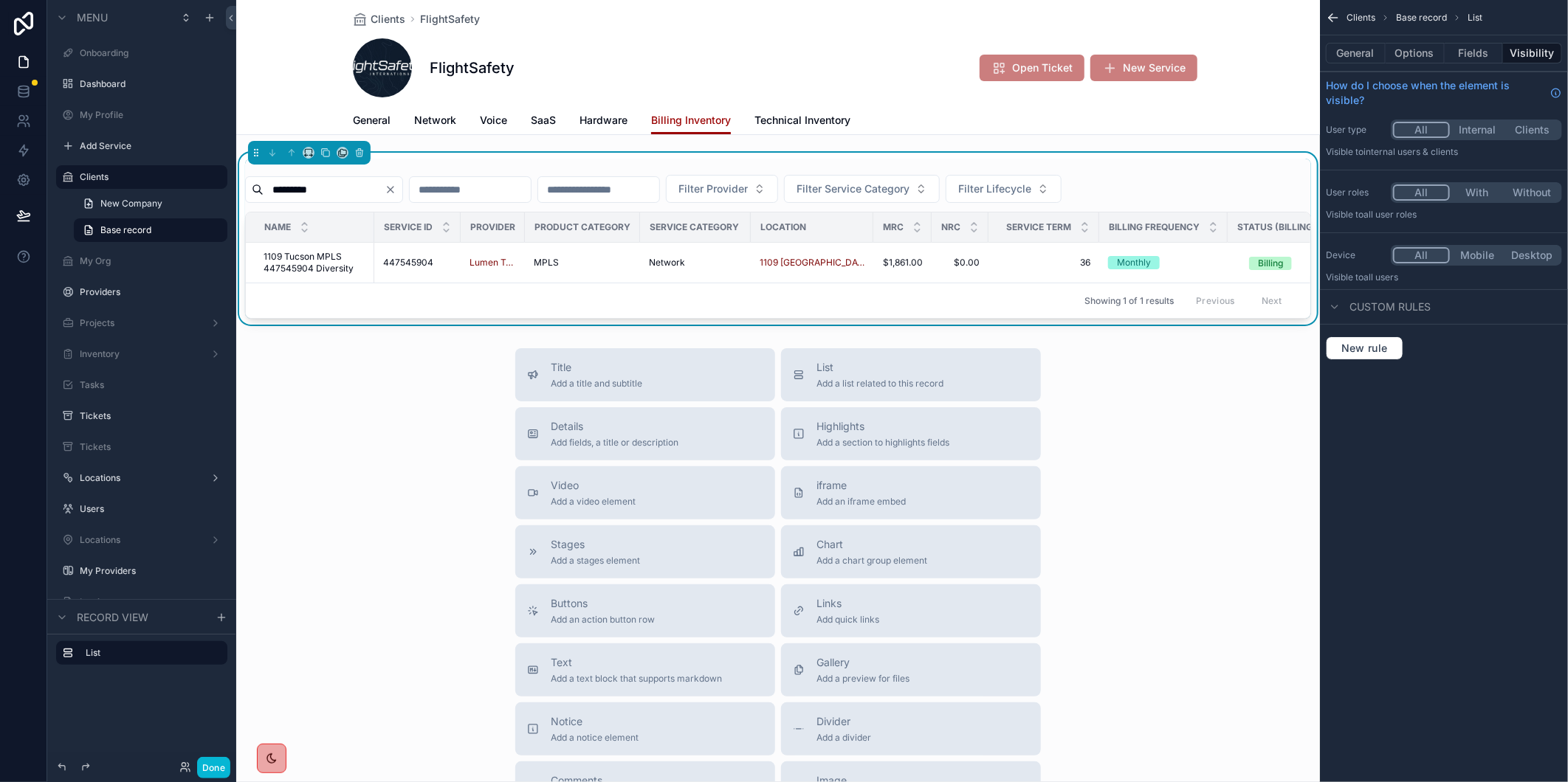
type input "*********"
click at [306, 270] on span "1109 Tucson MPLS 447545904 Diversity" at bounding box center [314, 262] width 102 height 24
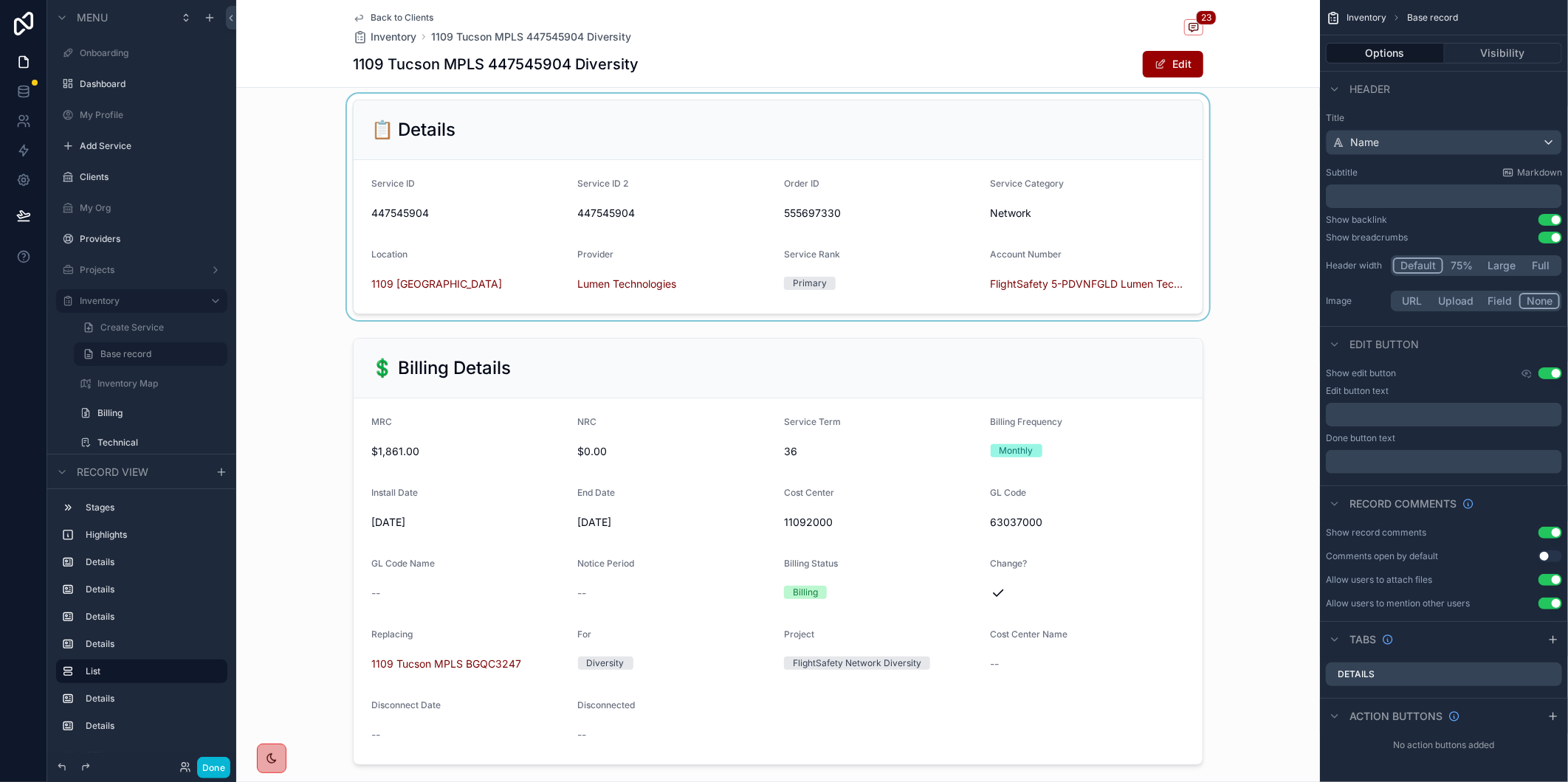
scroll to position [410, 0]
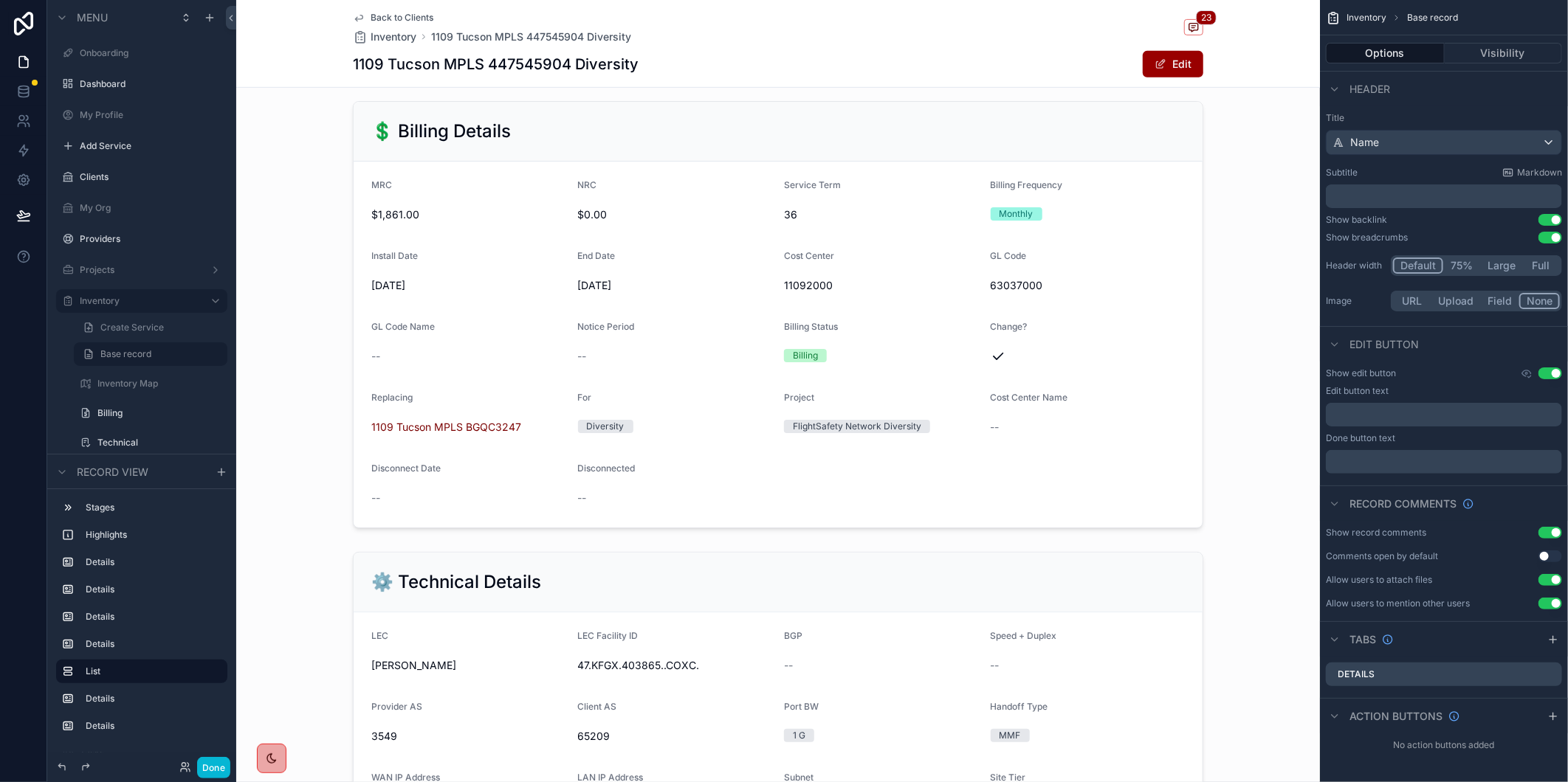
click at [408, 12] on span "Back to Clients" at bounding box center [401, 17] width 63 height 12
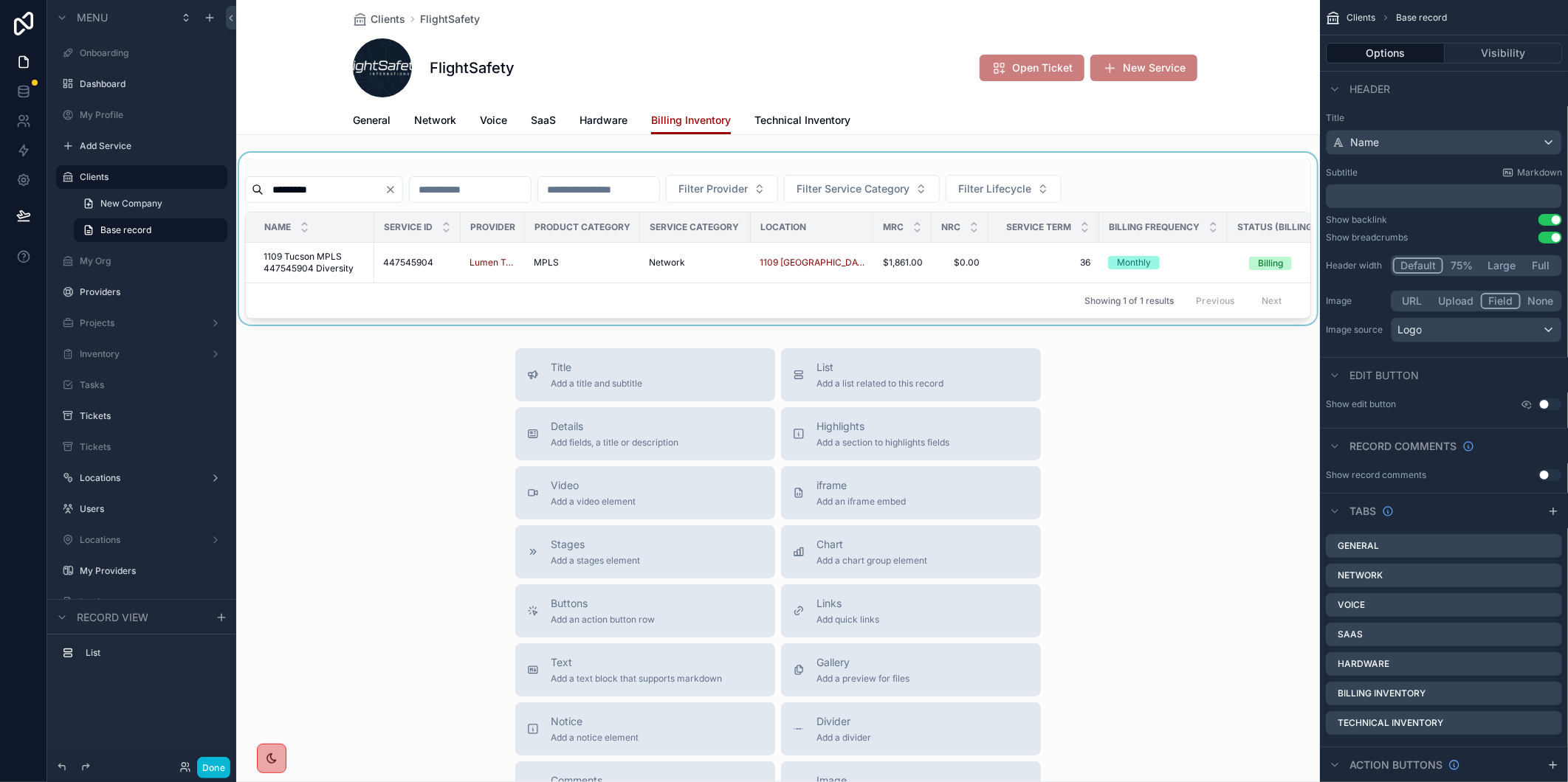
click at [297, 193] on div "scrollable content" at bounding box center [777, 239] width 1083 height 172
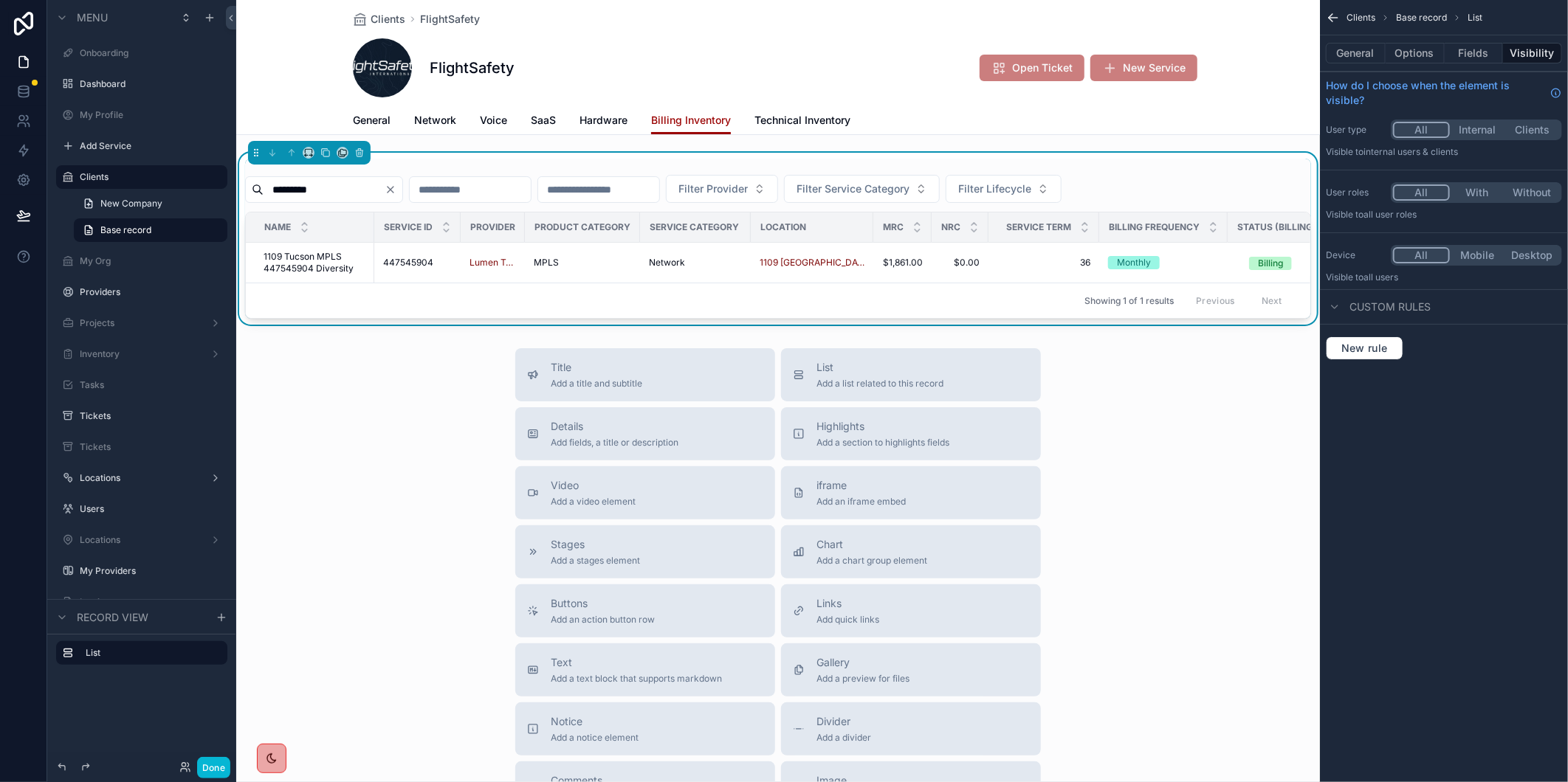
click at [296, 186] on input "*********" at bounding box center [323, 189] width 121 height 21
paste input "**********"
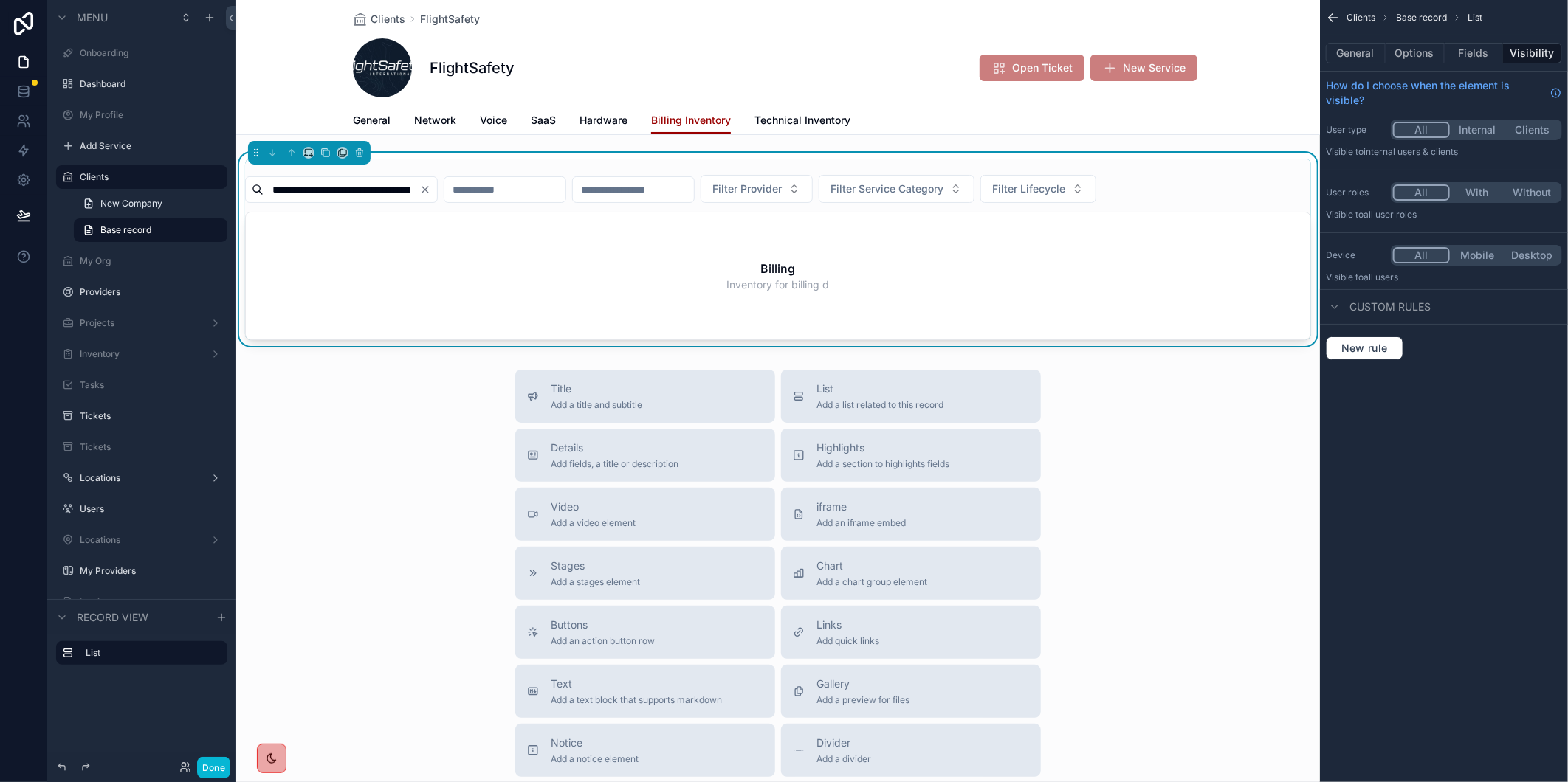
click at [352, 190] on input "**********" at bounding box center [341, 189] width 156 height 21
paste input "scrollable content"
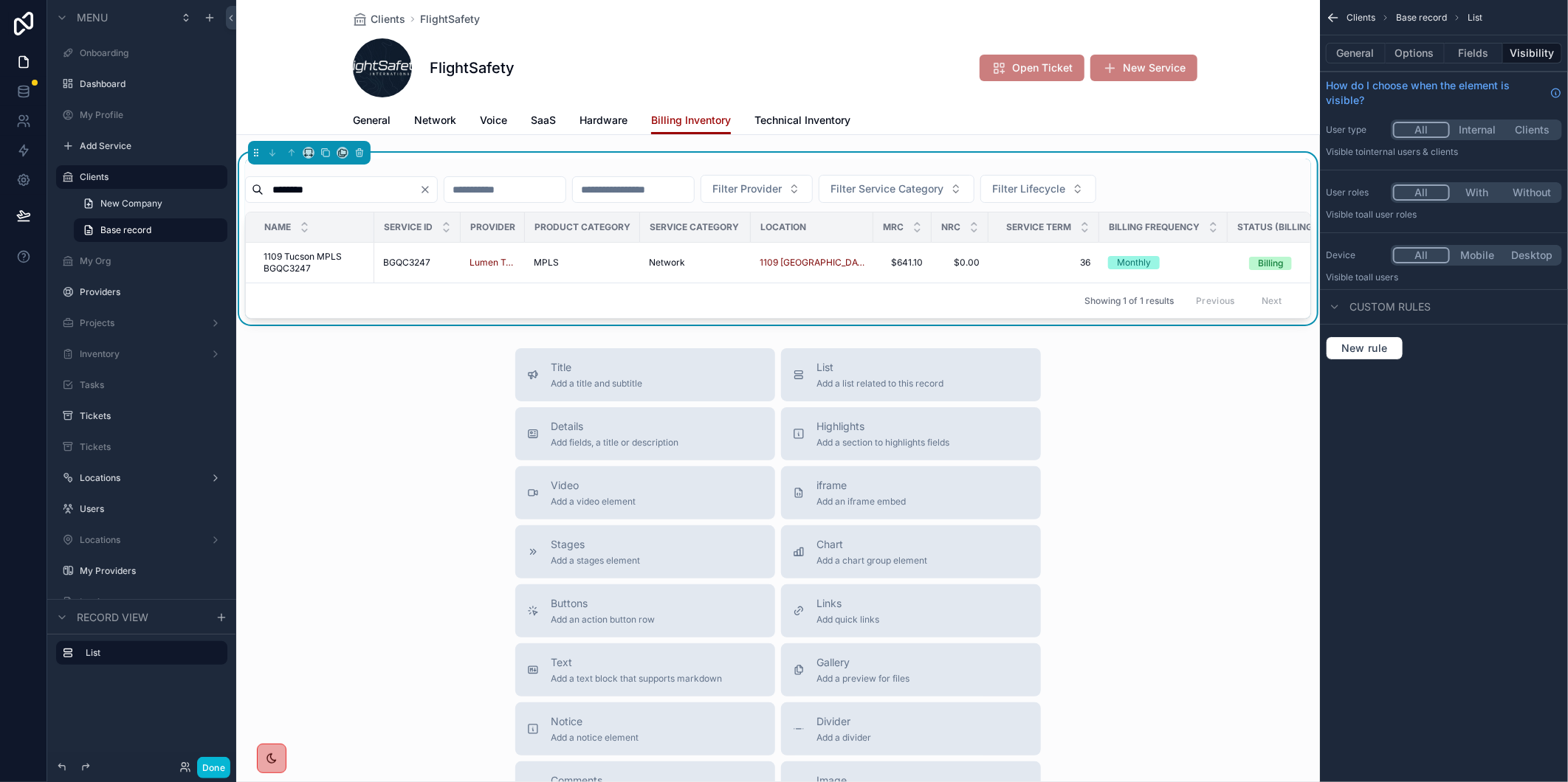
type input "********"
click at [341, 272] on span "1109 Tucson MPLS BGQC3247" at bounding box center [314, 262] width 102 height 24
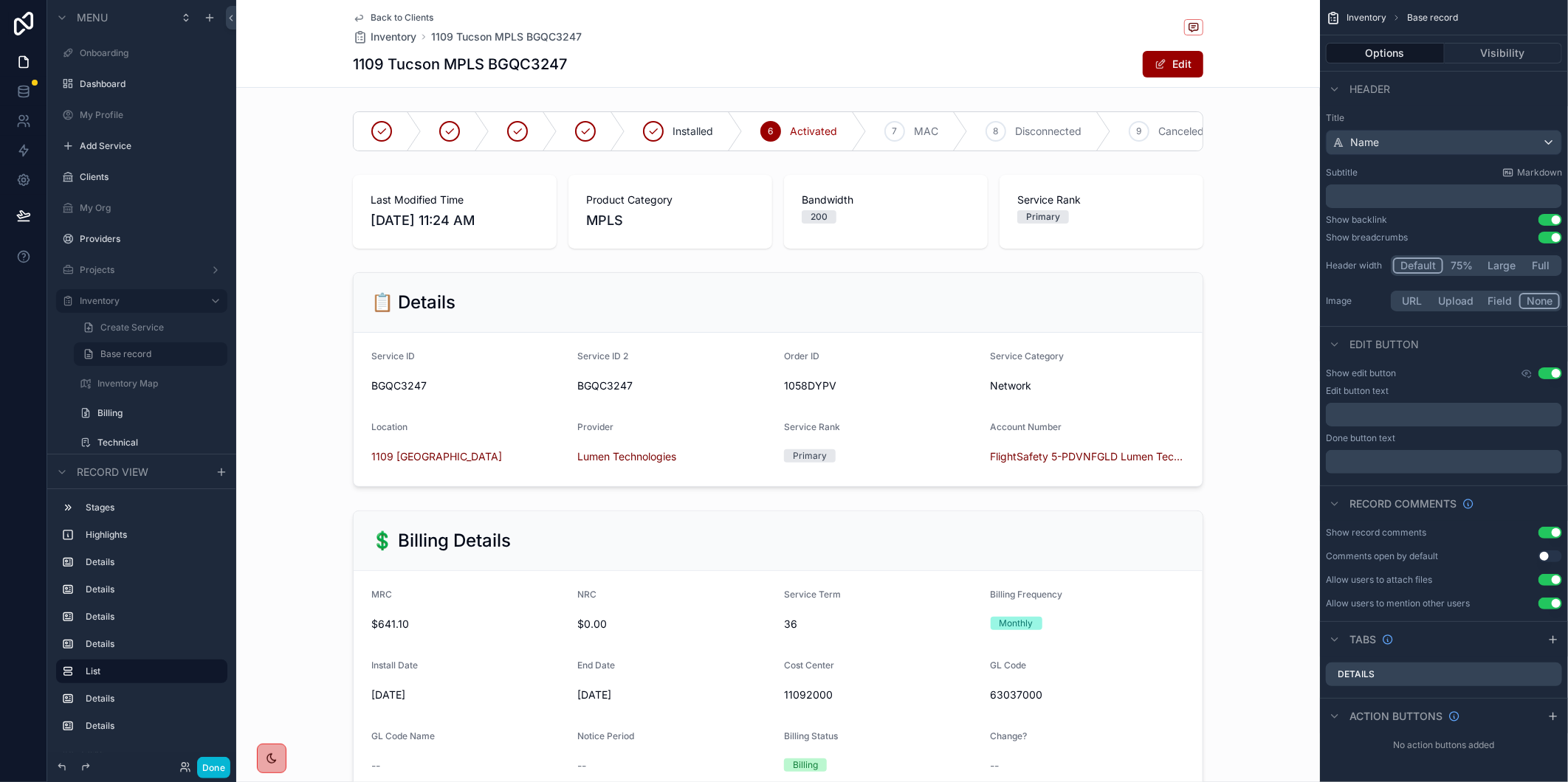
click at [389, 12] on span "Back to Clients" at bounding box center [401, 17] width 63 height 12
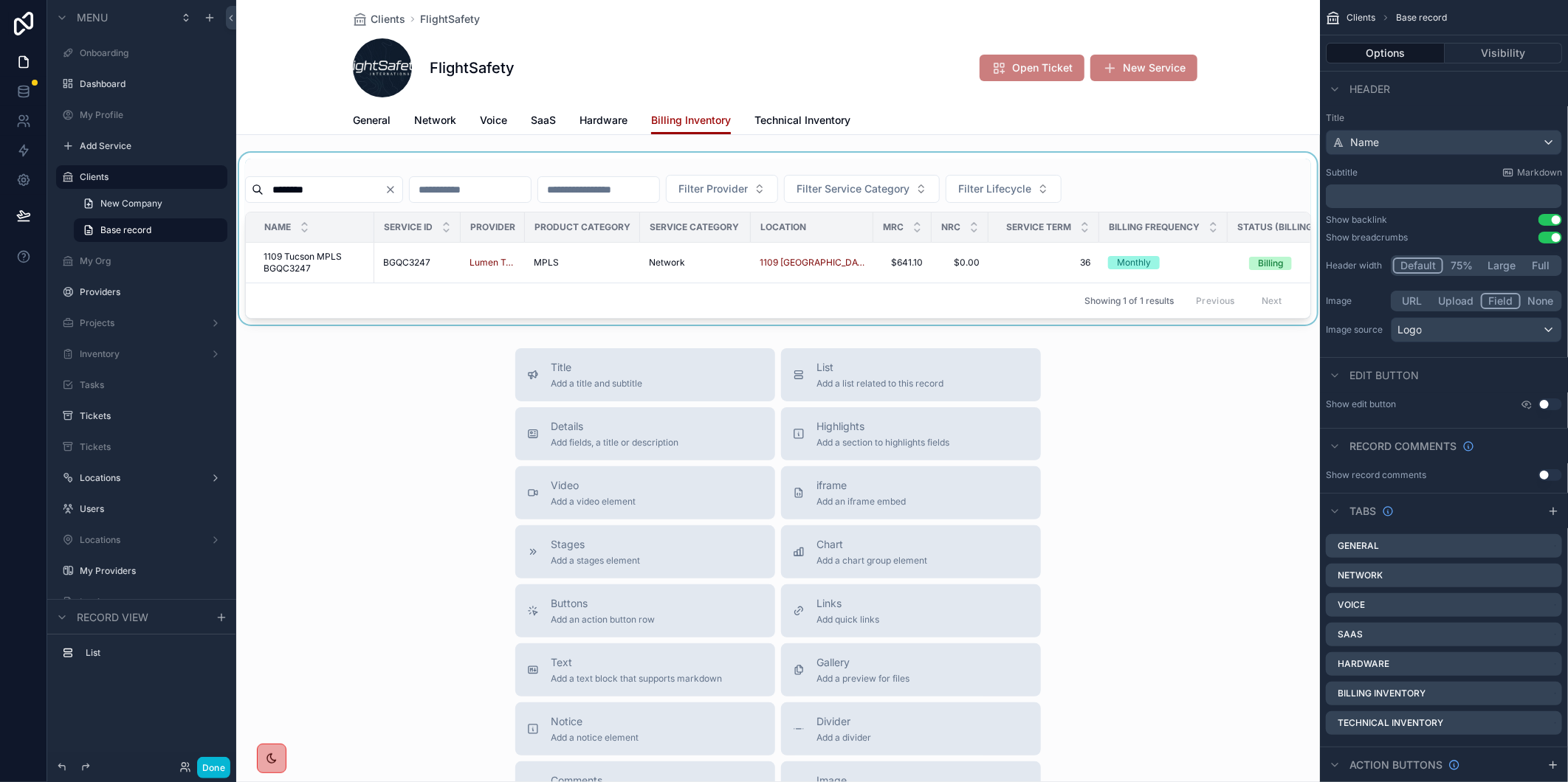
click at [425, 193] on div "scrollable content" at bounding box center [777, 239] width 1083 height 172
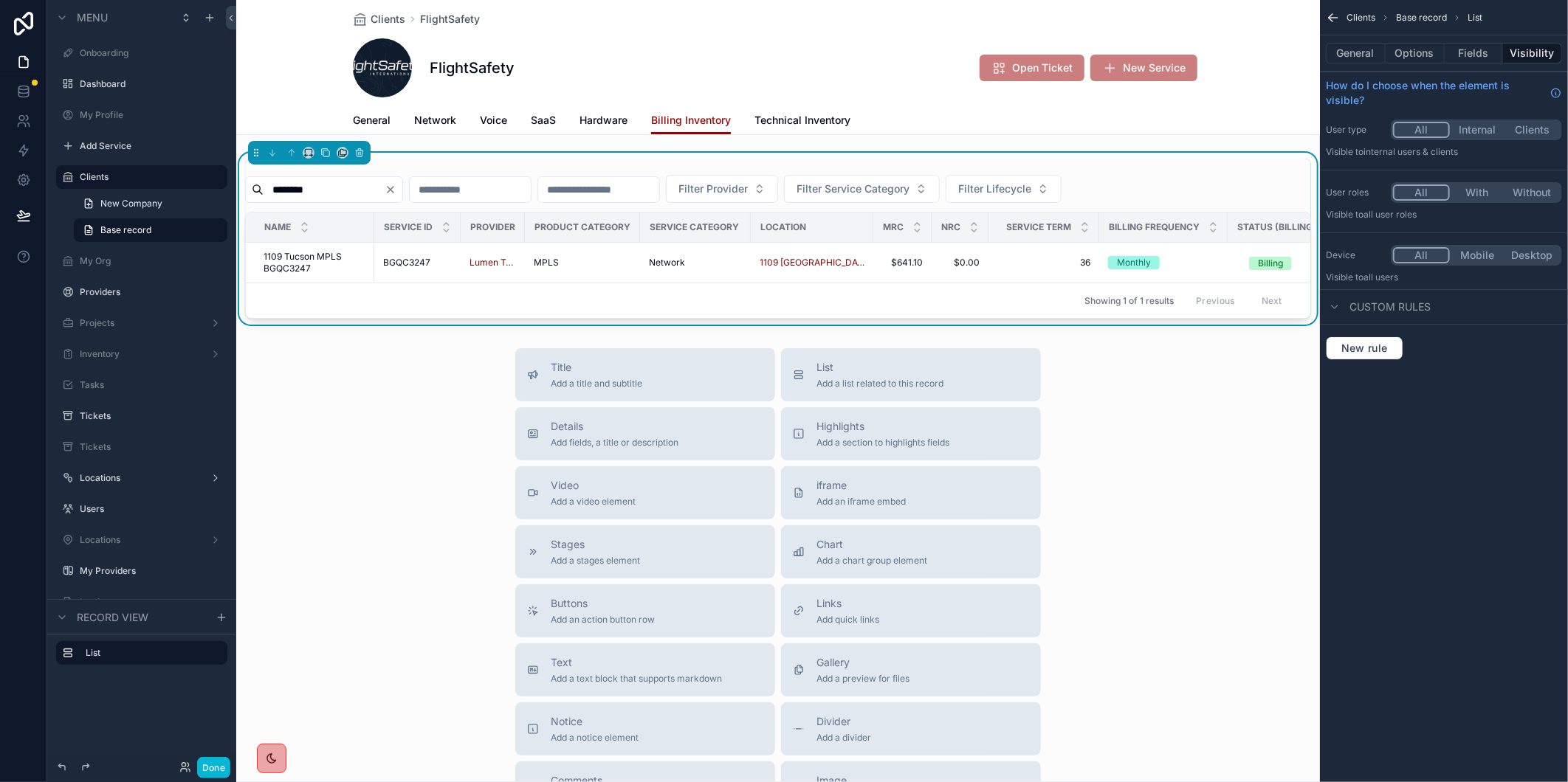
click at [396, 190] on icon "Clear" at bounding box center [390, 189] width 12 height 12
click at [371, 181] on input "scrollable content" at bounding box center [323, 189] width 121 height 21
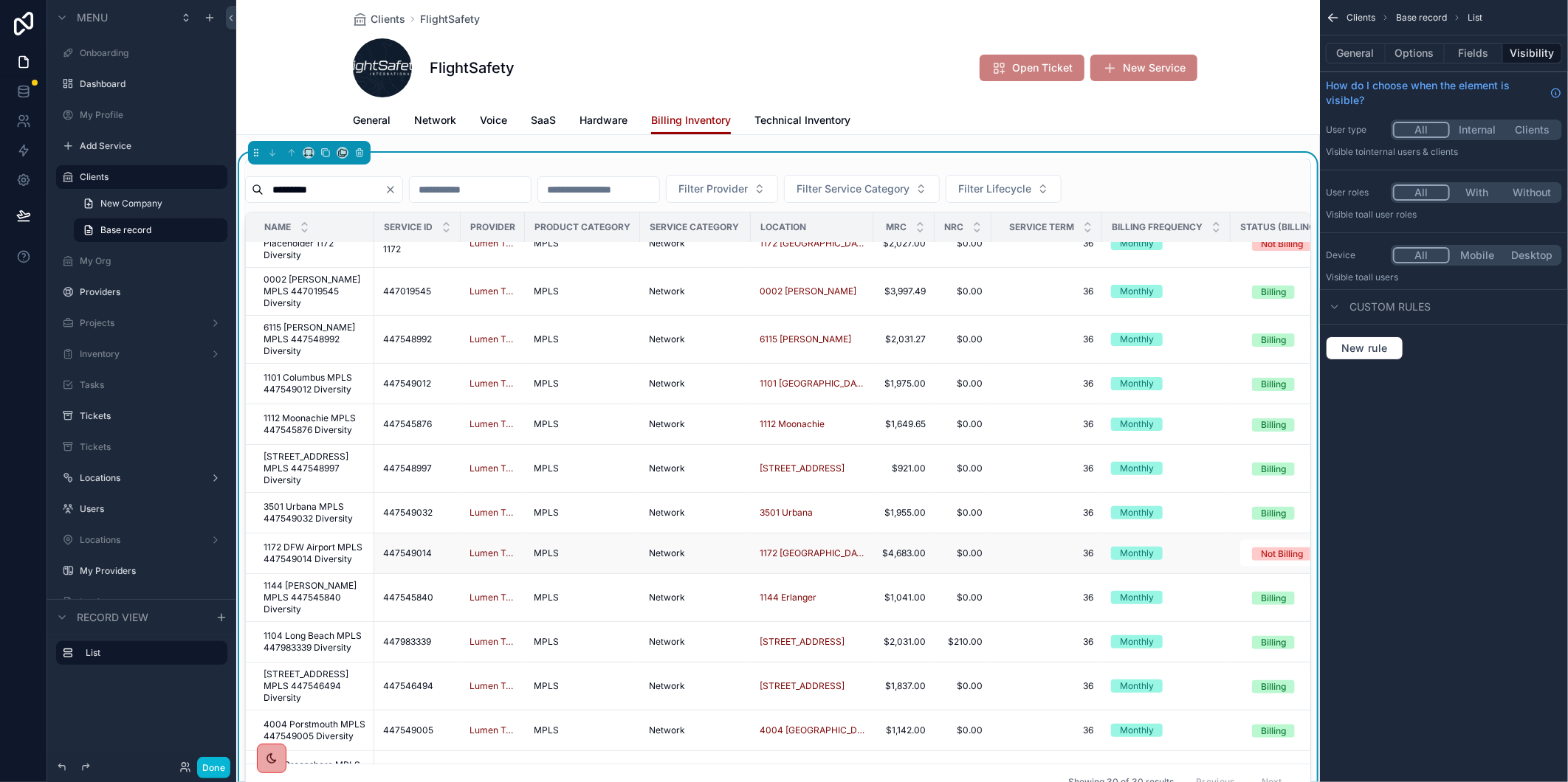
scroll to position [245, 0]
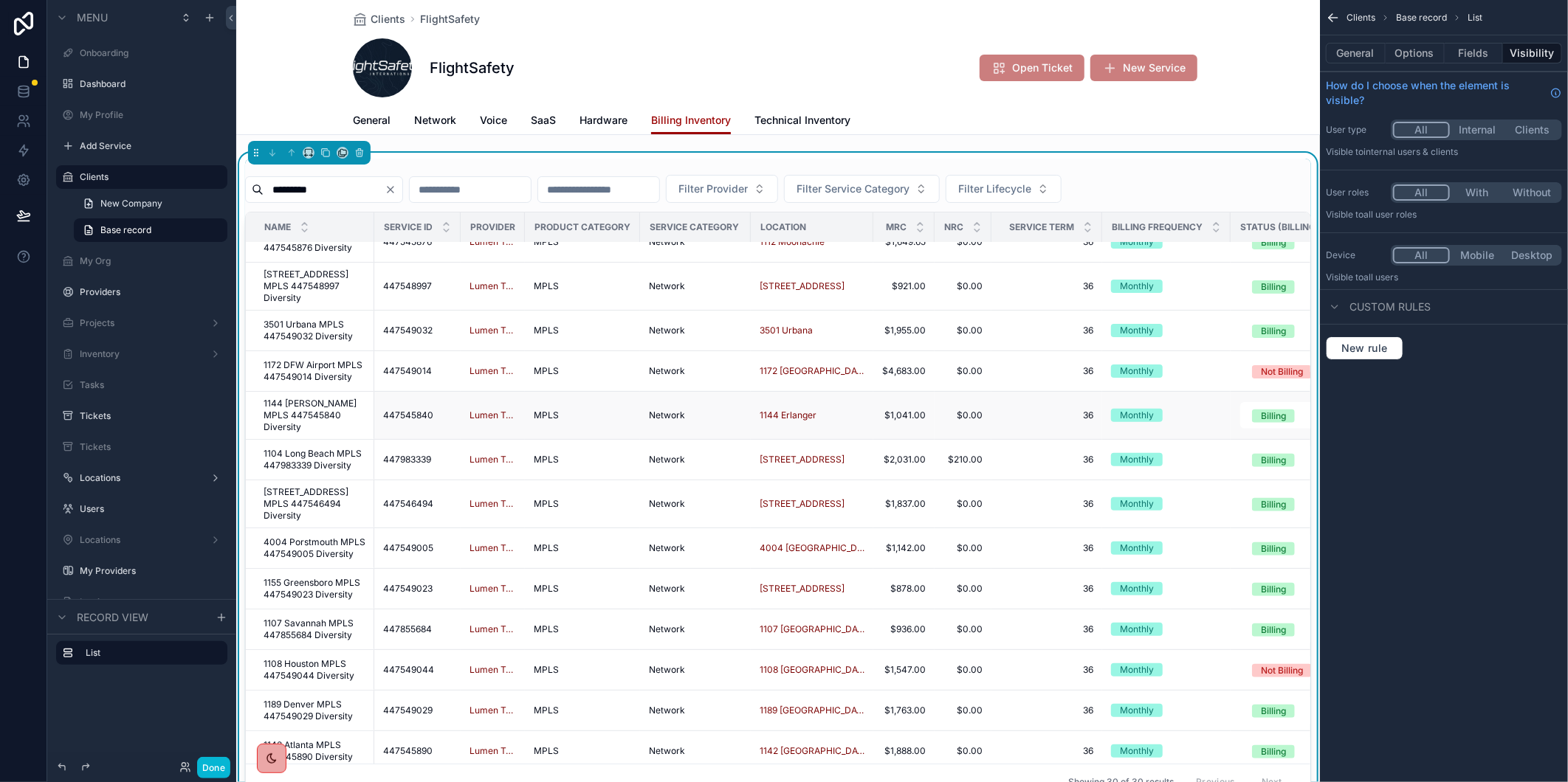
type input "*********"
click at [300, 405] on span "1144 [PERSON_NAME] MPLS 447545840 Diversity" at bounding box center [314, 415] width 102 height 36
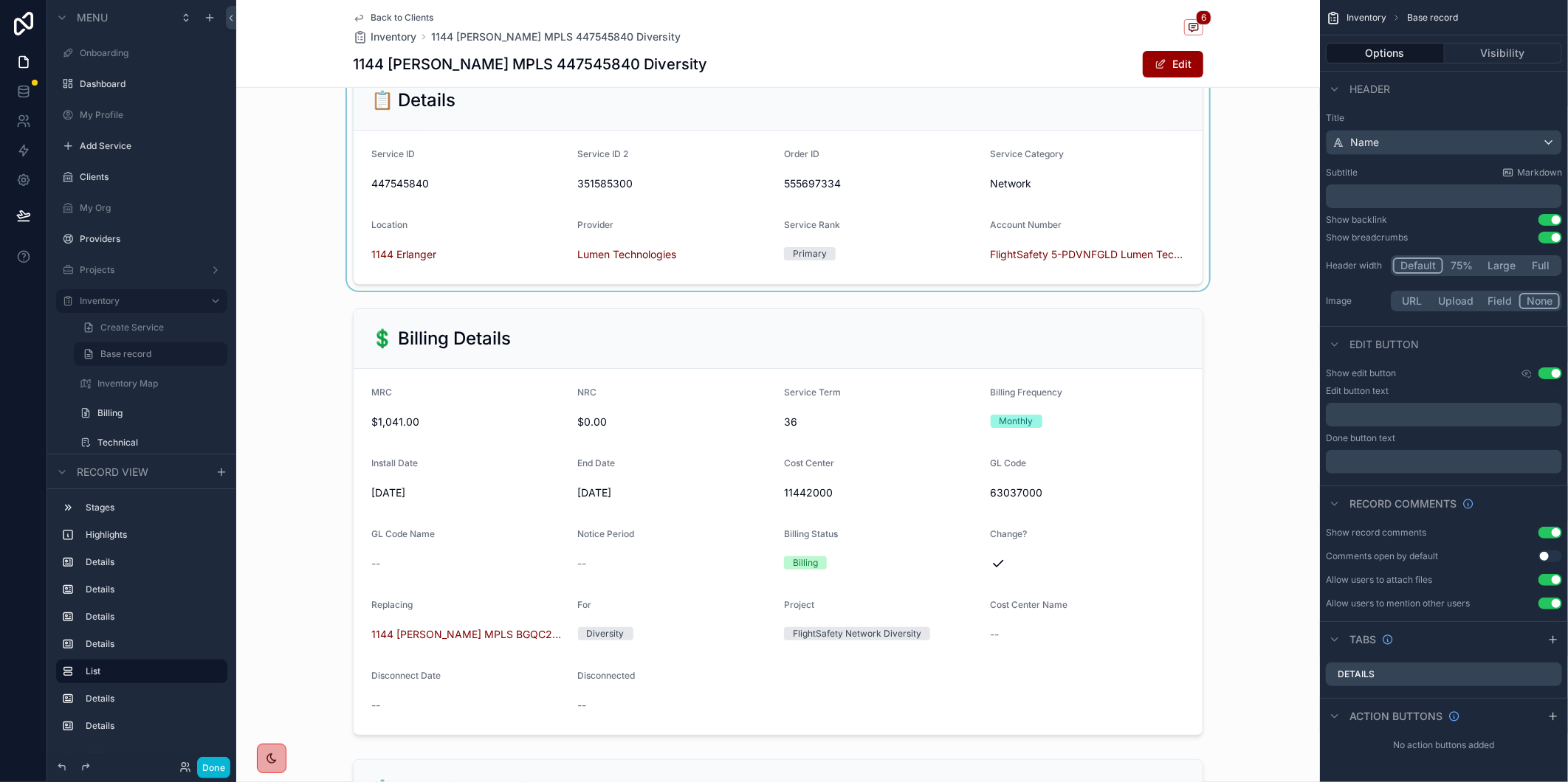
scroll to position [492, 0]
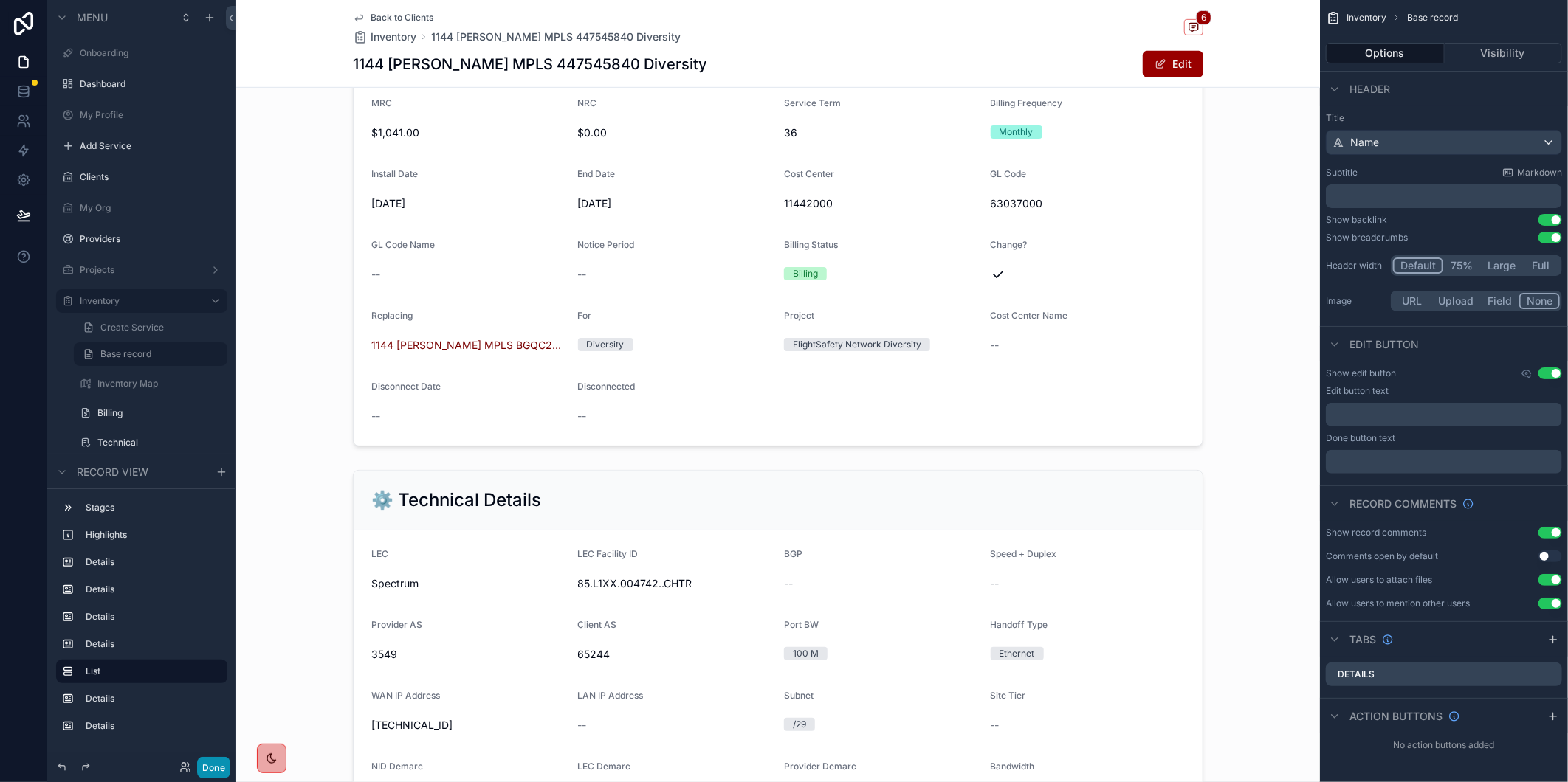
click at [223, 767] on button "Done" at bounding box center [213, 768] width 33 height 22
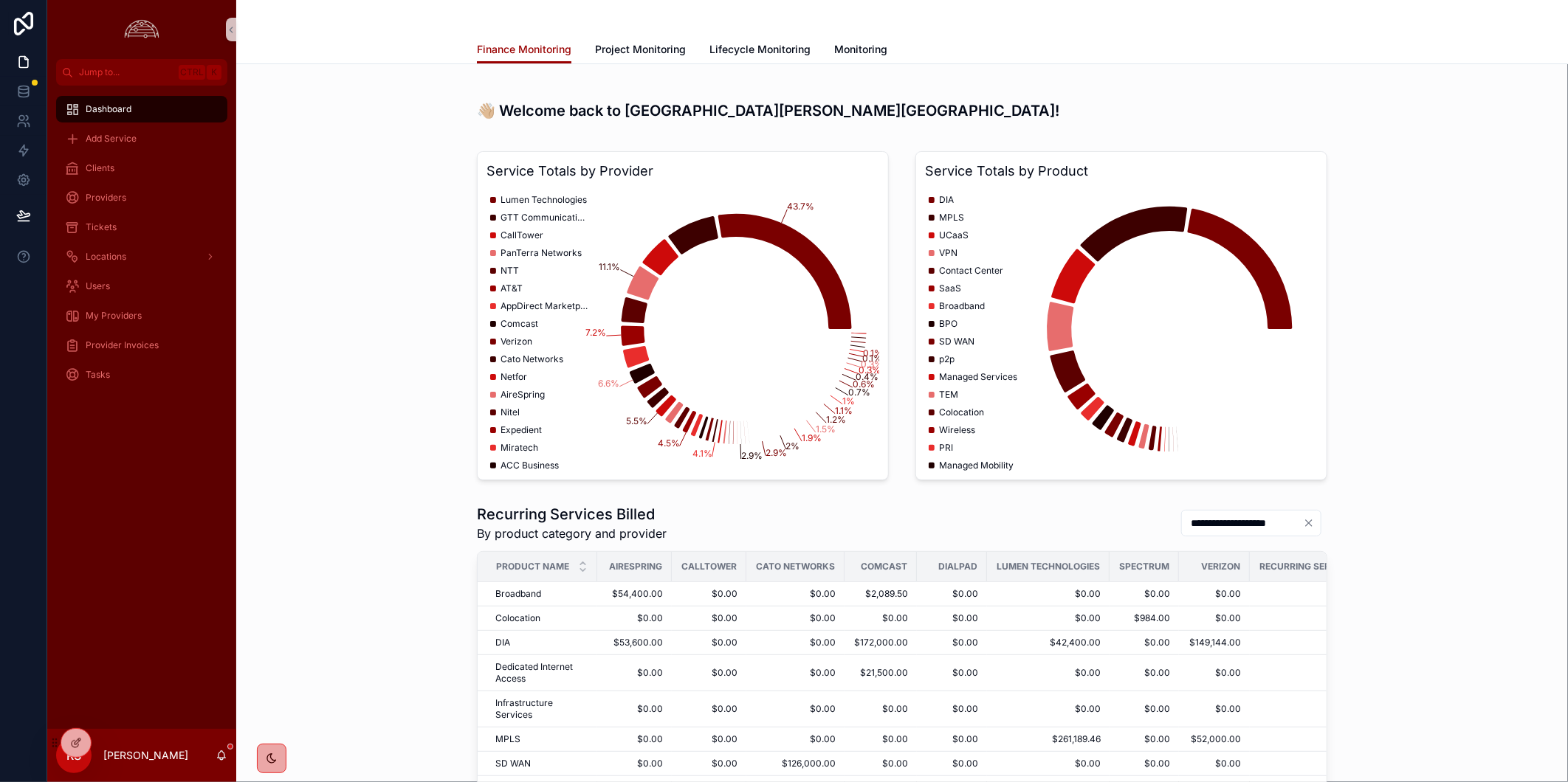
click at [160, 588] on div "Dashboard Add Service Clients Providers Tickets Locations Users My Providers Pr…" at bounding box center [141, 408] width 189 height 644
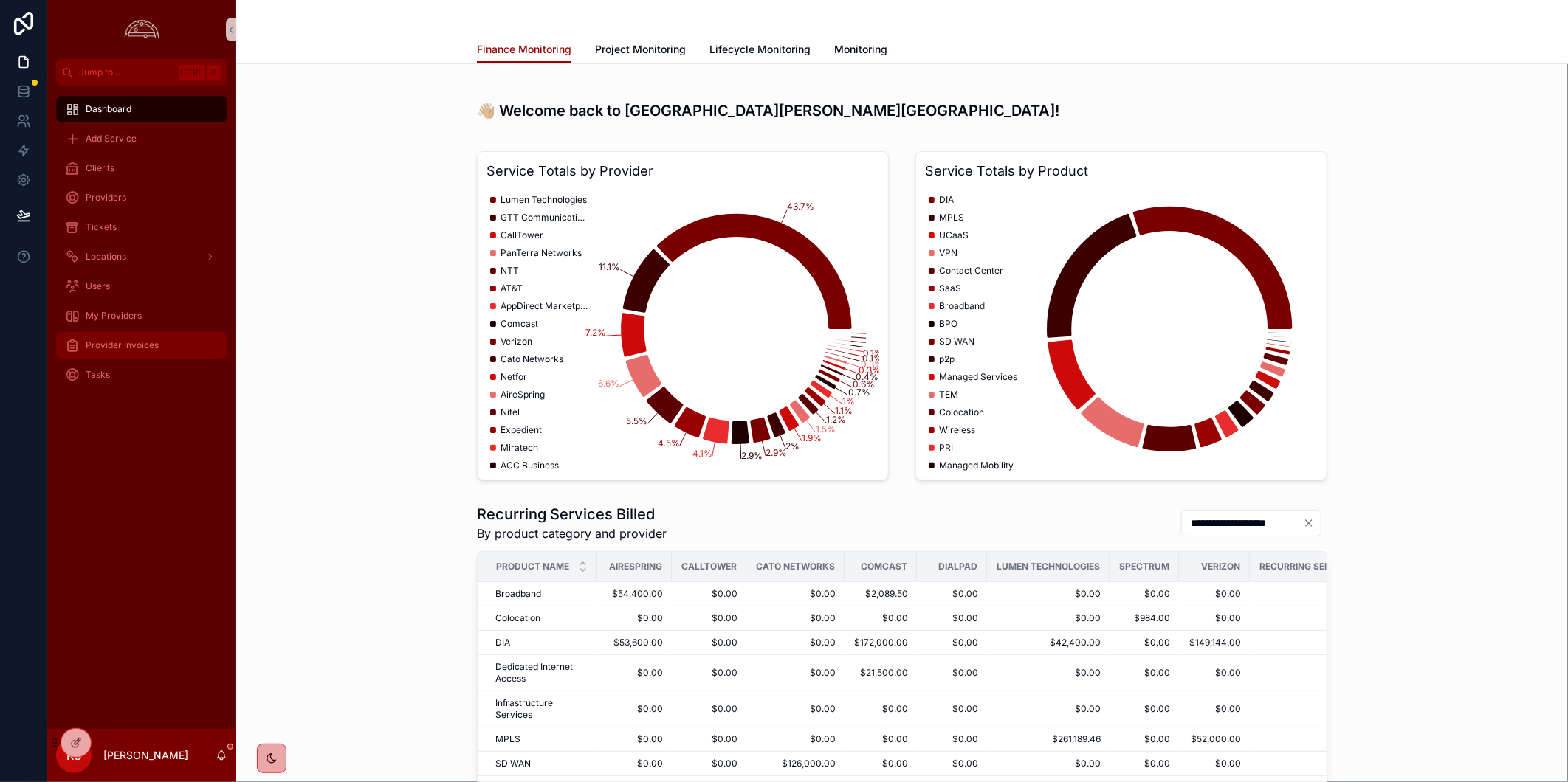
click at [154, 348] on span "Provider Invoices" at bounding box center [122, 345] width 73 height 12
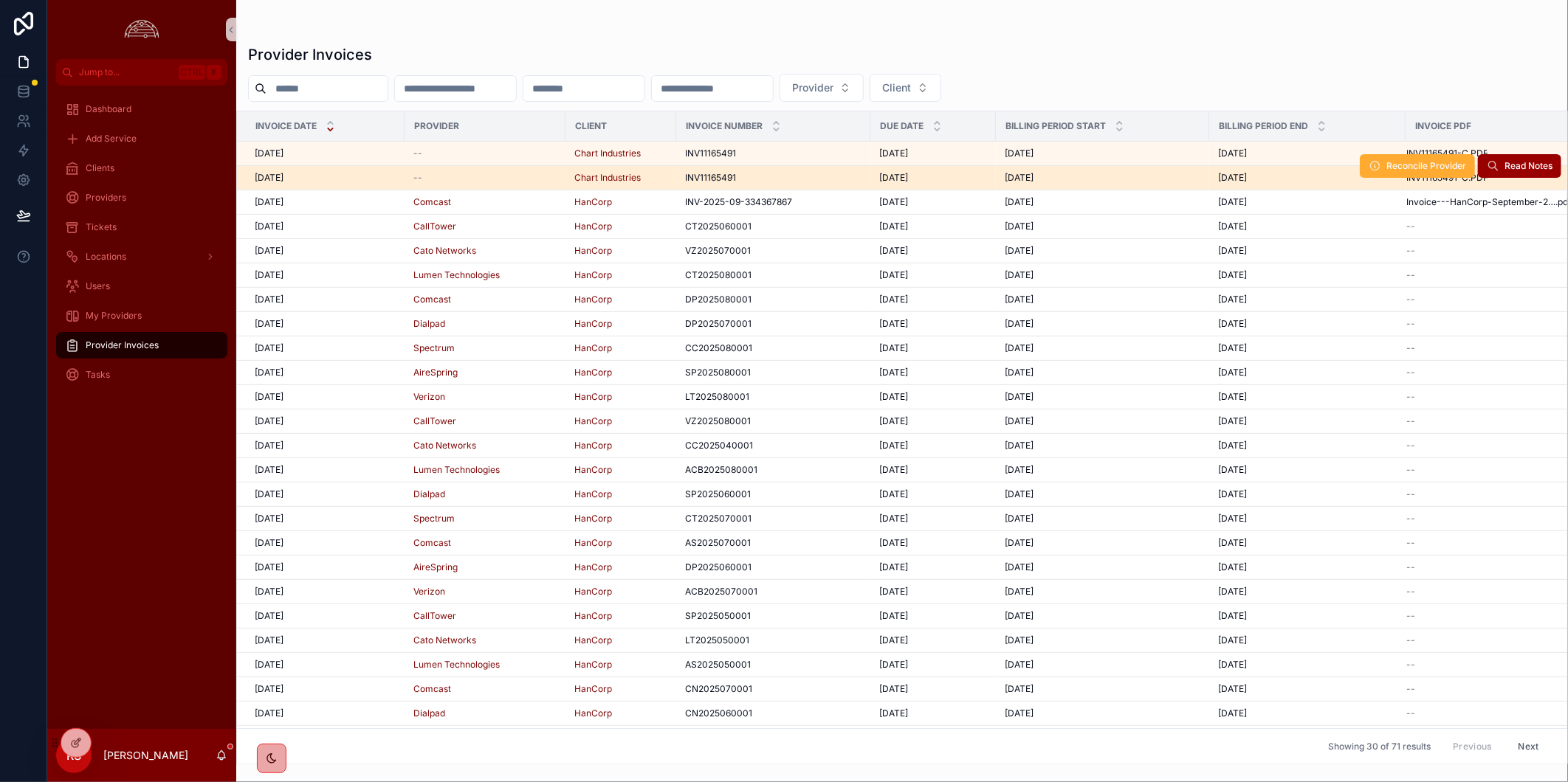
click at [1334, 178] on div "[DATE] [DATE]" at bounding box center [1306, 178] width 178 height 12
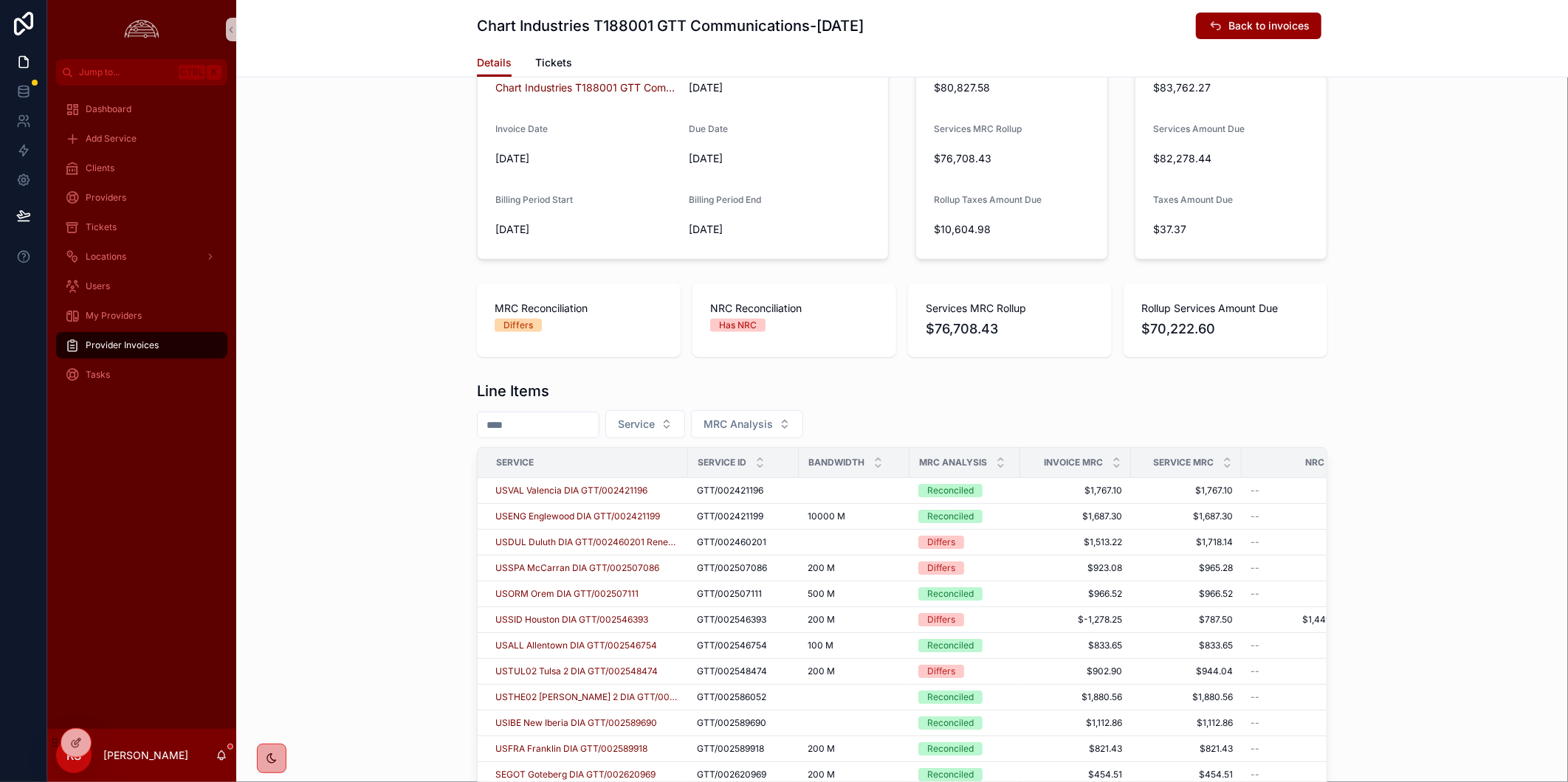
scroll to position [124, 0]
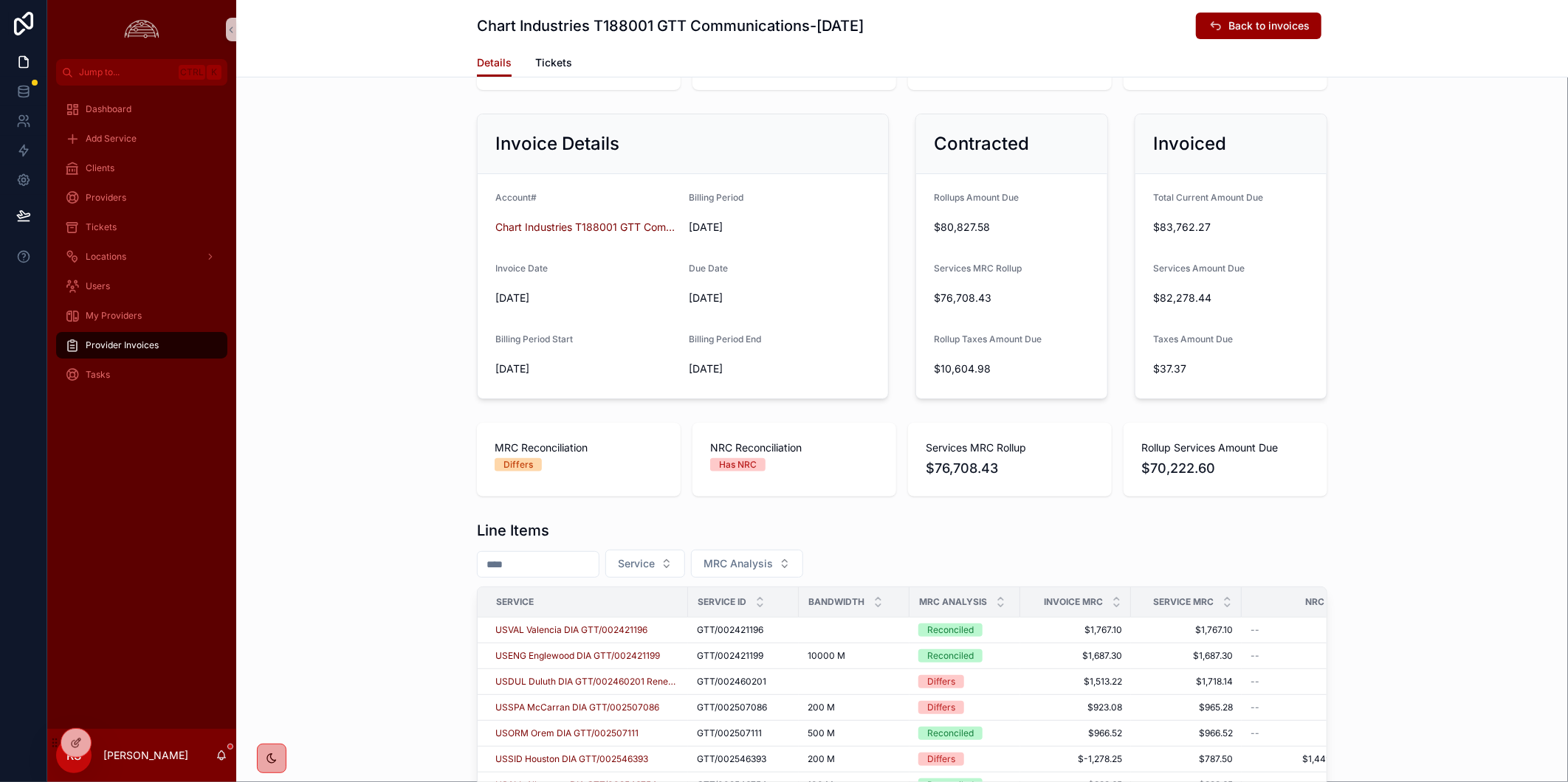
click at [1517, 403] on div "Invoice Details Account# Chart Industries T188001 GTT Communications Billing Pe…" at bounding box center [902, 256] width 1332 height 297
click at [1411, 499] on div "MRC Reconciliation Differs NRC Reconciliation Has NRC Services MRC Rollup $76,7…" at bounding box center [902, 459] width 1332 height 86
click at [149, 344] on span "Provider Invoices" at bounding box center [122, 345] width 73 height 12
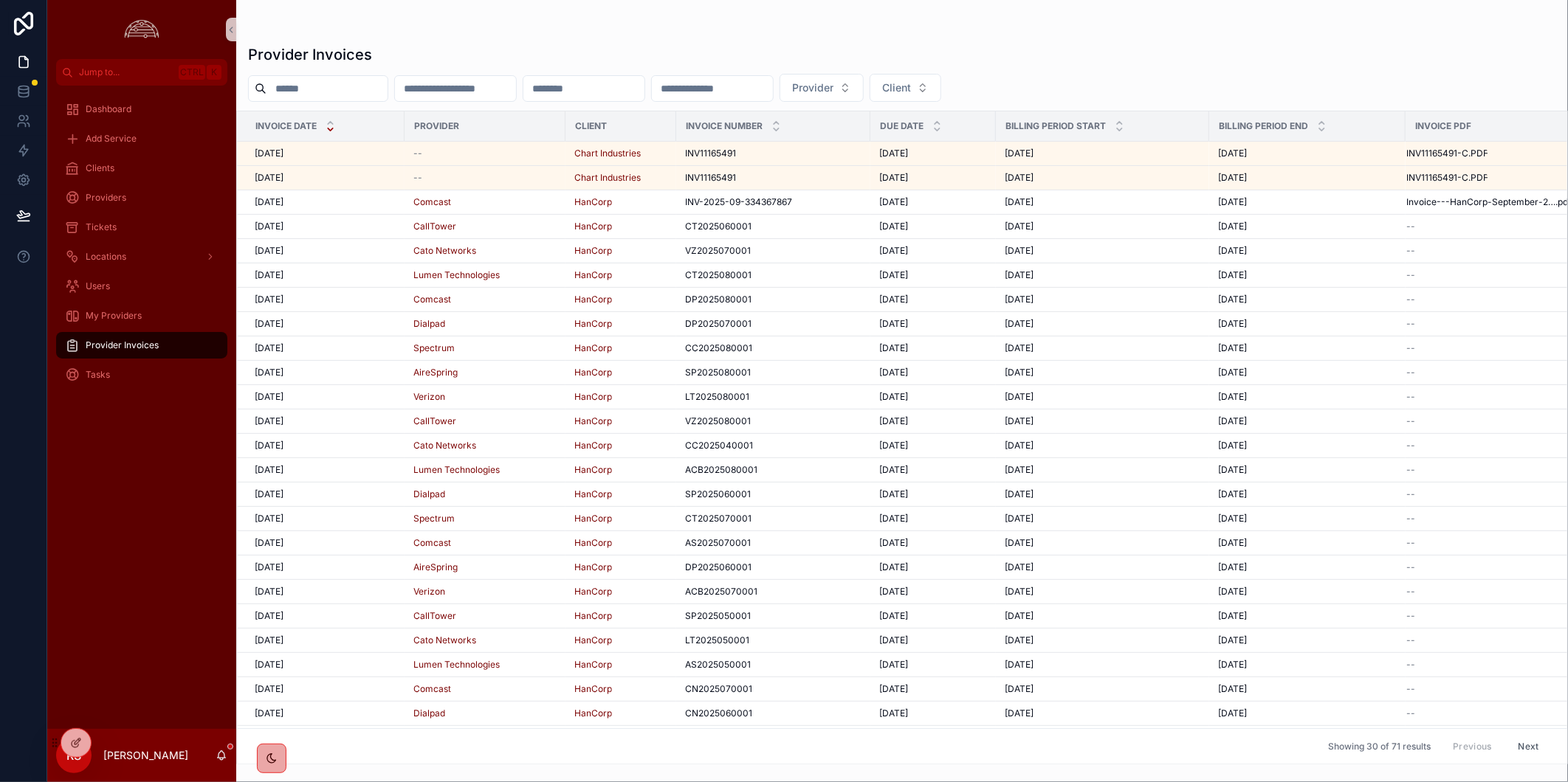
click at [1312, 62] on div "Provider Invoices" at bounding box center [902, 54] width 1308 height 21
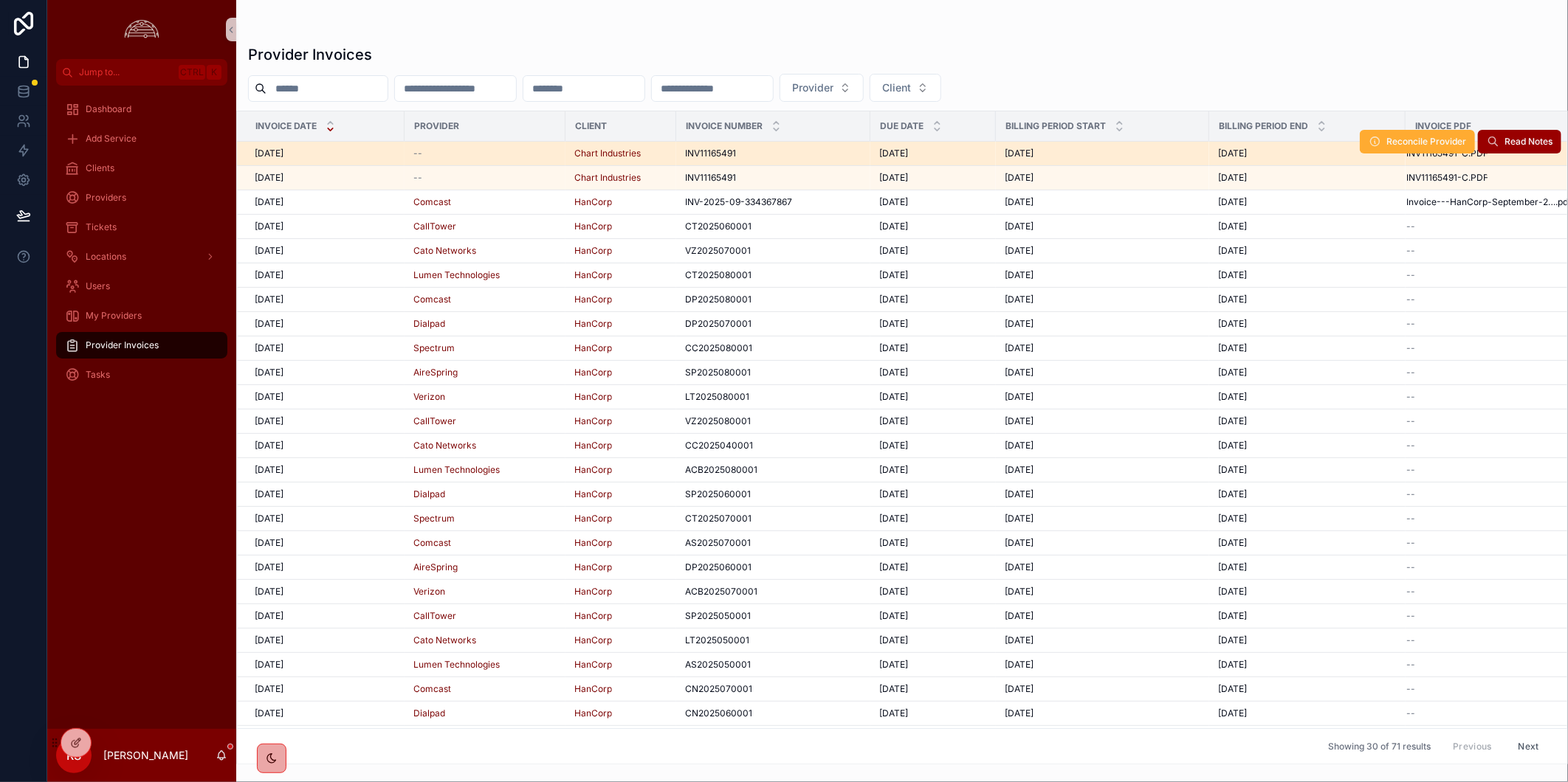
click at [527, 157] on div "--" at bounding box center [484, 153] width 143 height 12
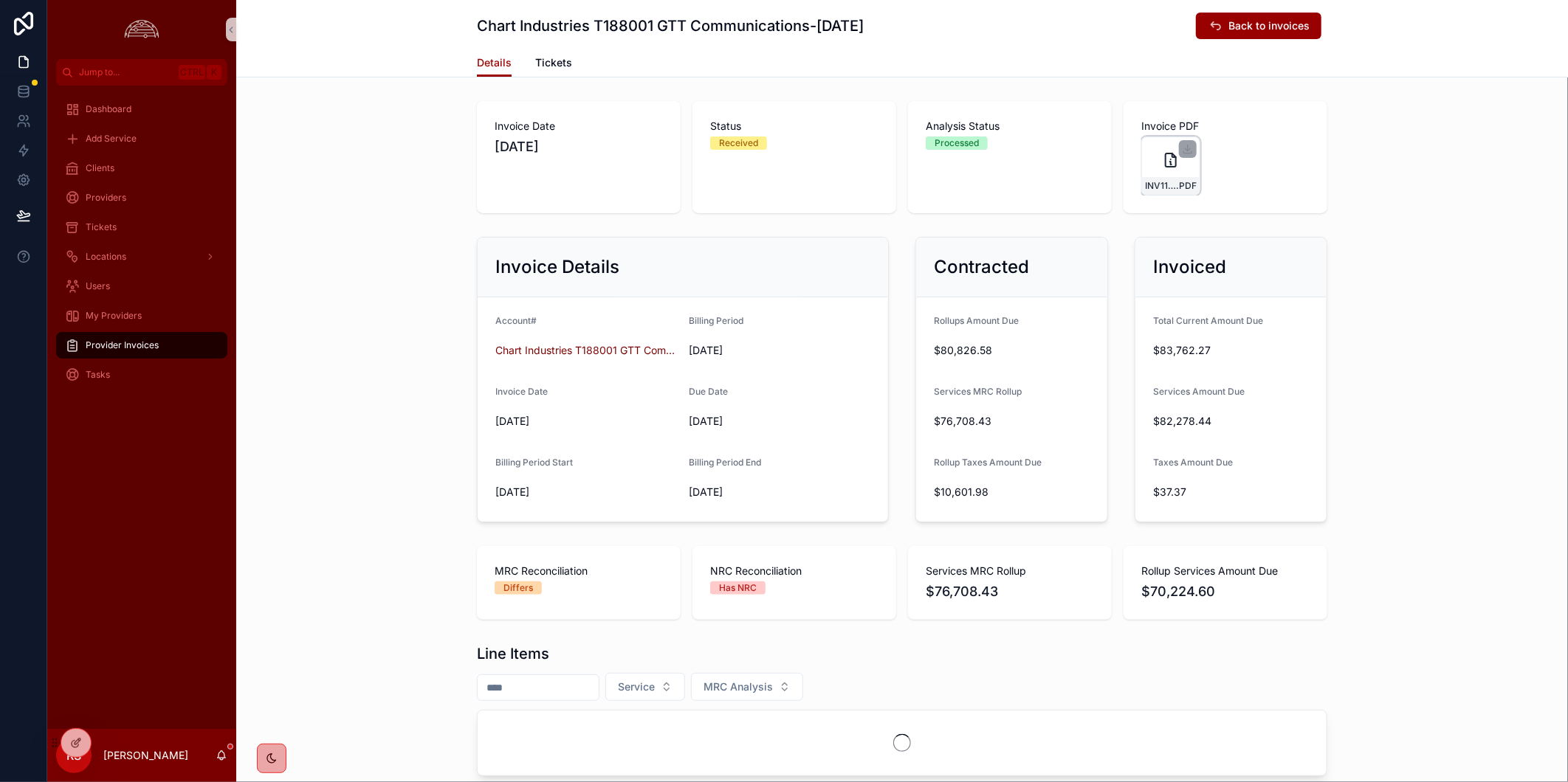
click at [1160, 145] on div "INV11165491-C .PDF" at bounding box center [1170, 166] width 59 height 59
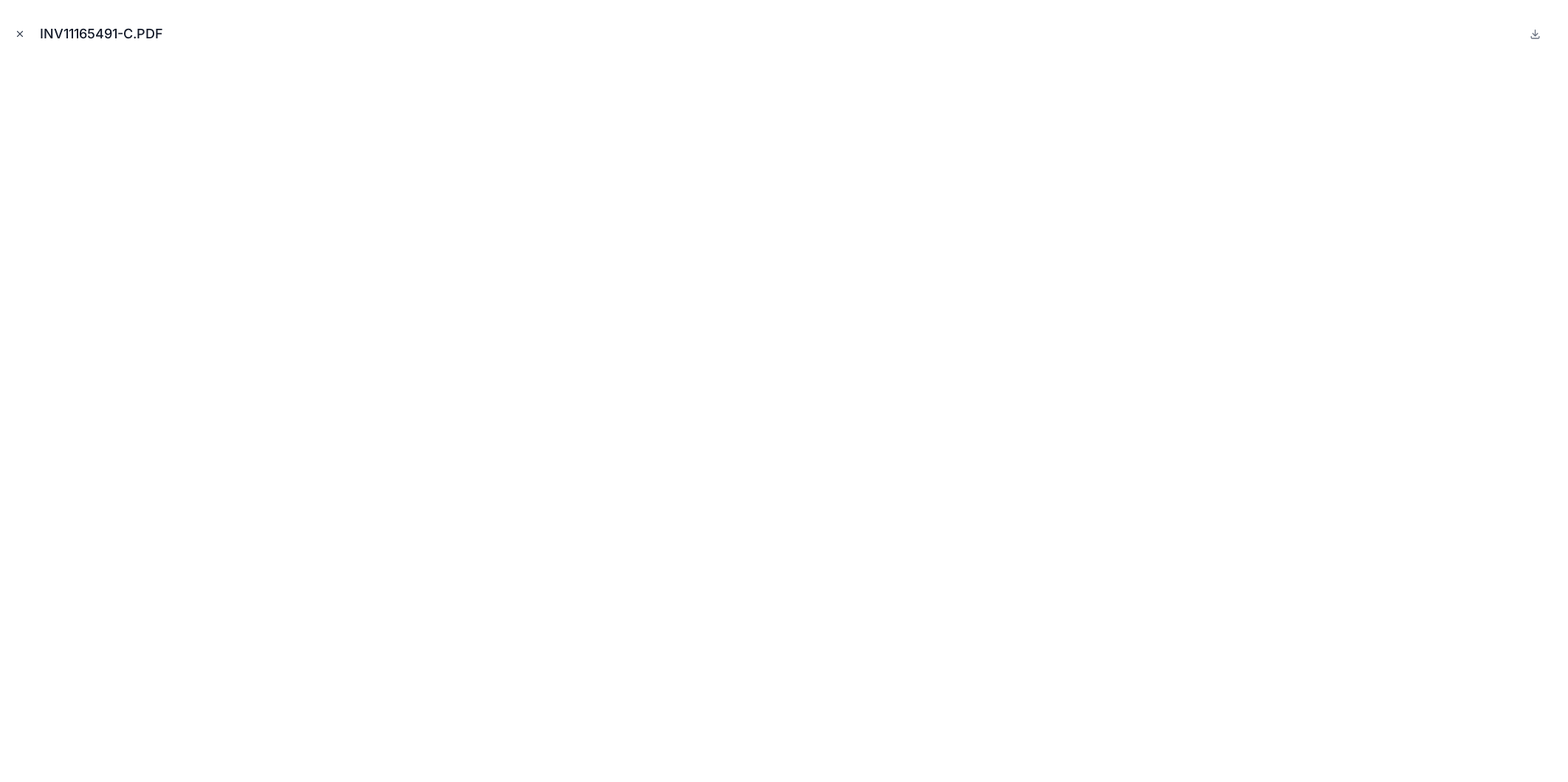
click at [24, 34] on icon "Close modal" at bounding box center [19, 33] width 10 height 10
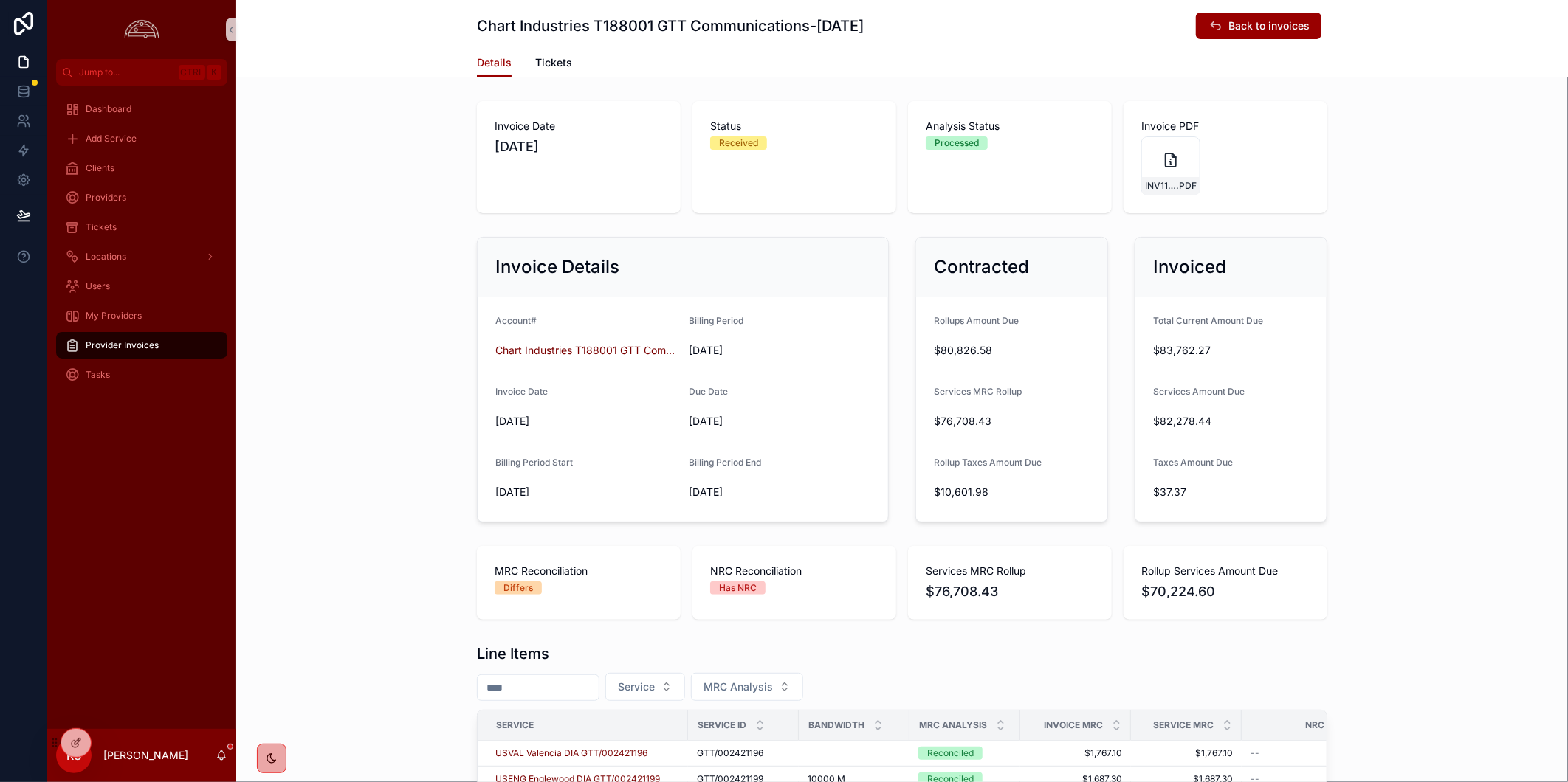
click at [1443, 312] on div "Invoice Details Account# Chart Industries T188001 GTT Communications Billing Pe…" at bounding box center [902, 379] width 1332 height 297
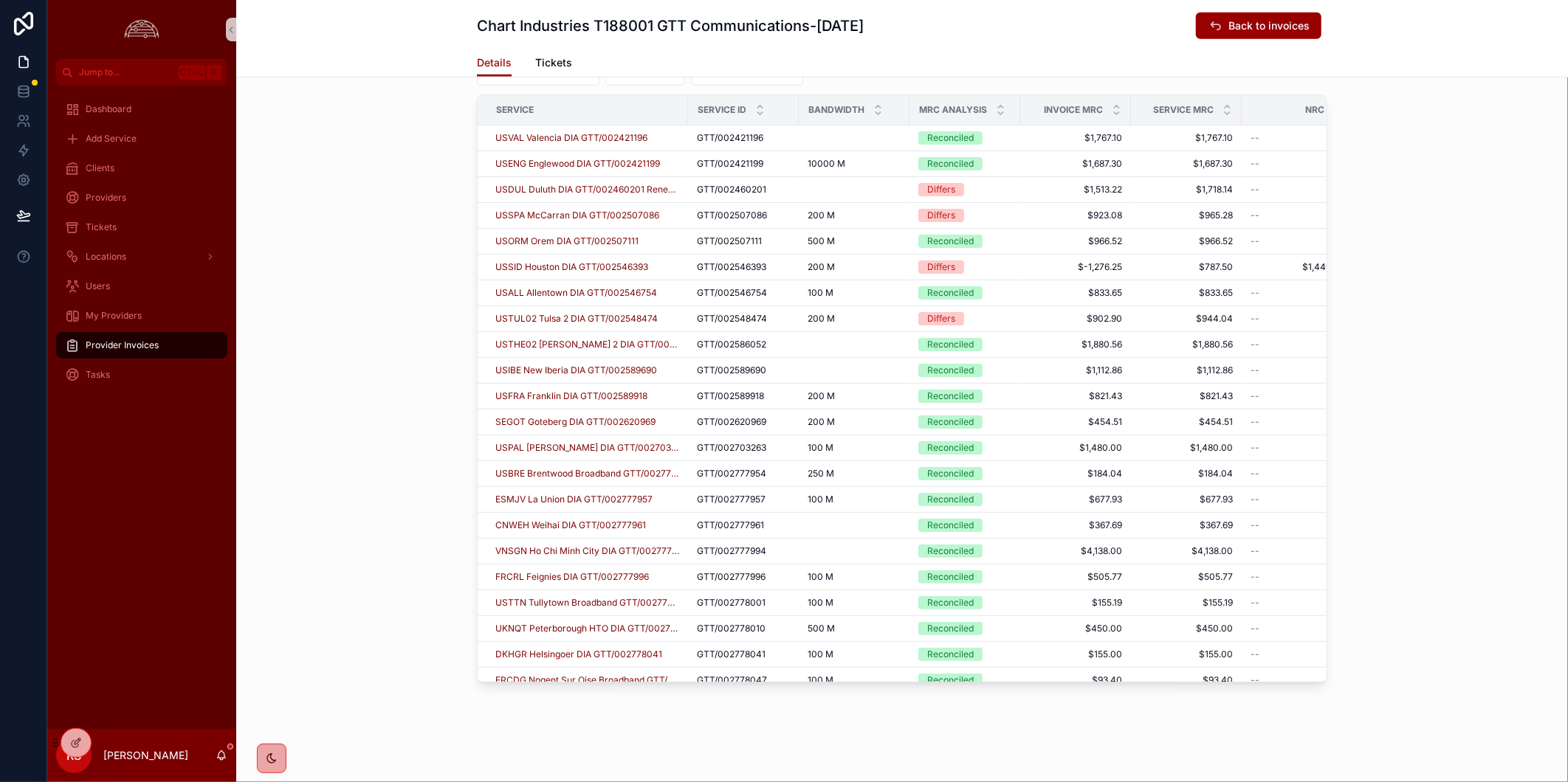
click at [1330, 130] on div "Line Items Service MRC Analysis Service Service ID Bandwidth MRC Analysis Invoi…" at bounding box center [902, 355] width 1332 height 666
click at [444, 351] on div "Line Items Service MRC Analysis Service Service ID Bandwidth MRC Analysis Invoi…" at bounding box center [902, 355] width 1332 height 666
click at [168, 175] on div "Clients" at bounding box center [141, 168] width 154 height 24
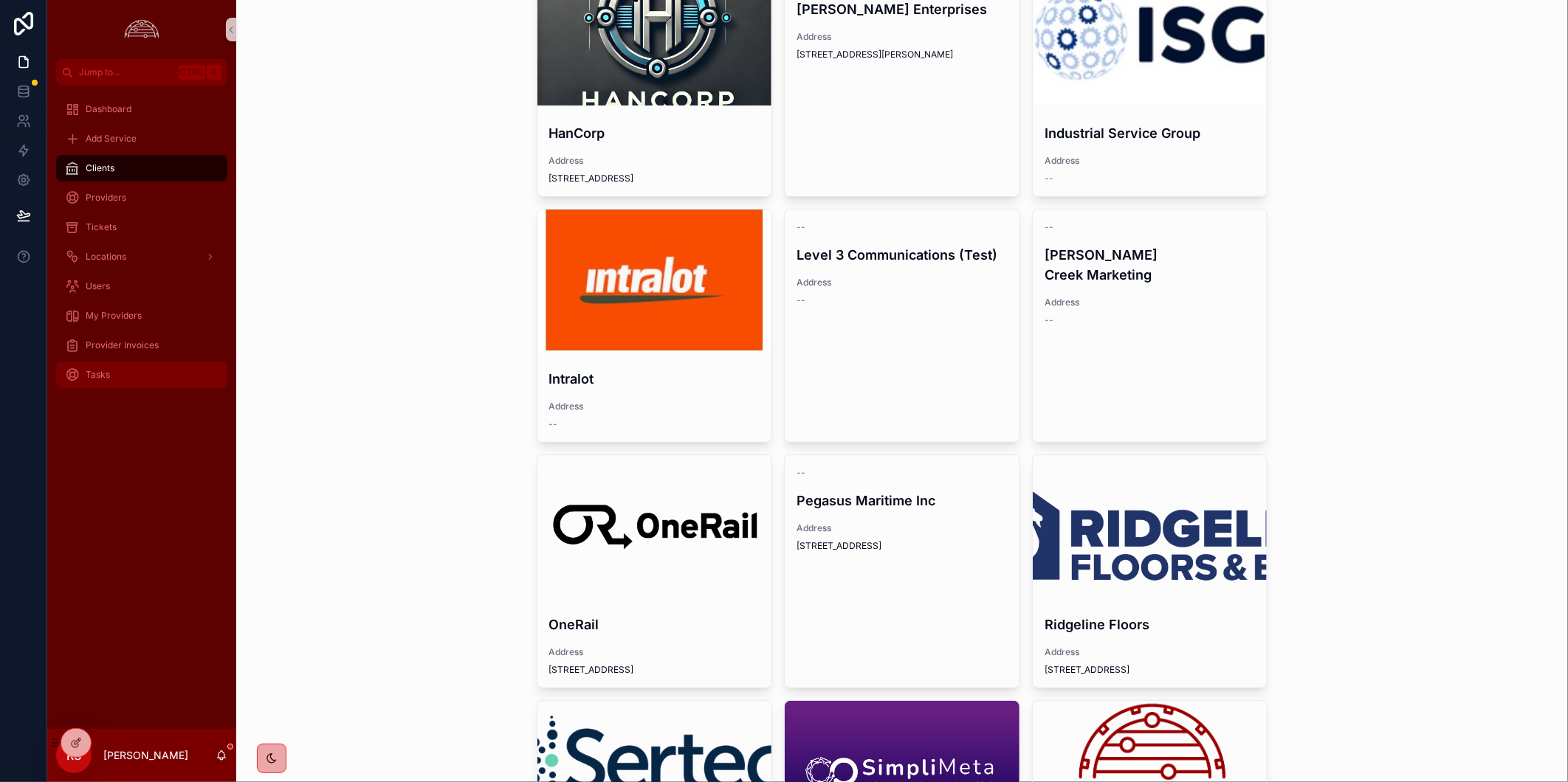
click at [127, 369] on div "Tasks" at bounding box center [141, 374] width 154 height 24
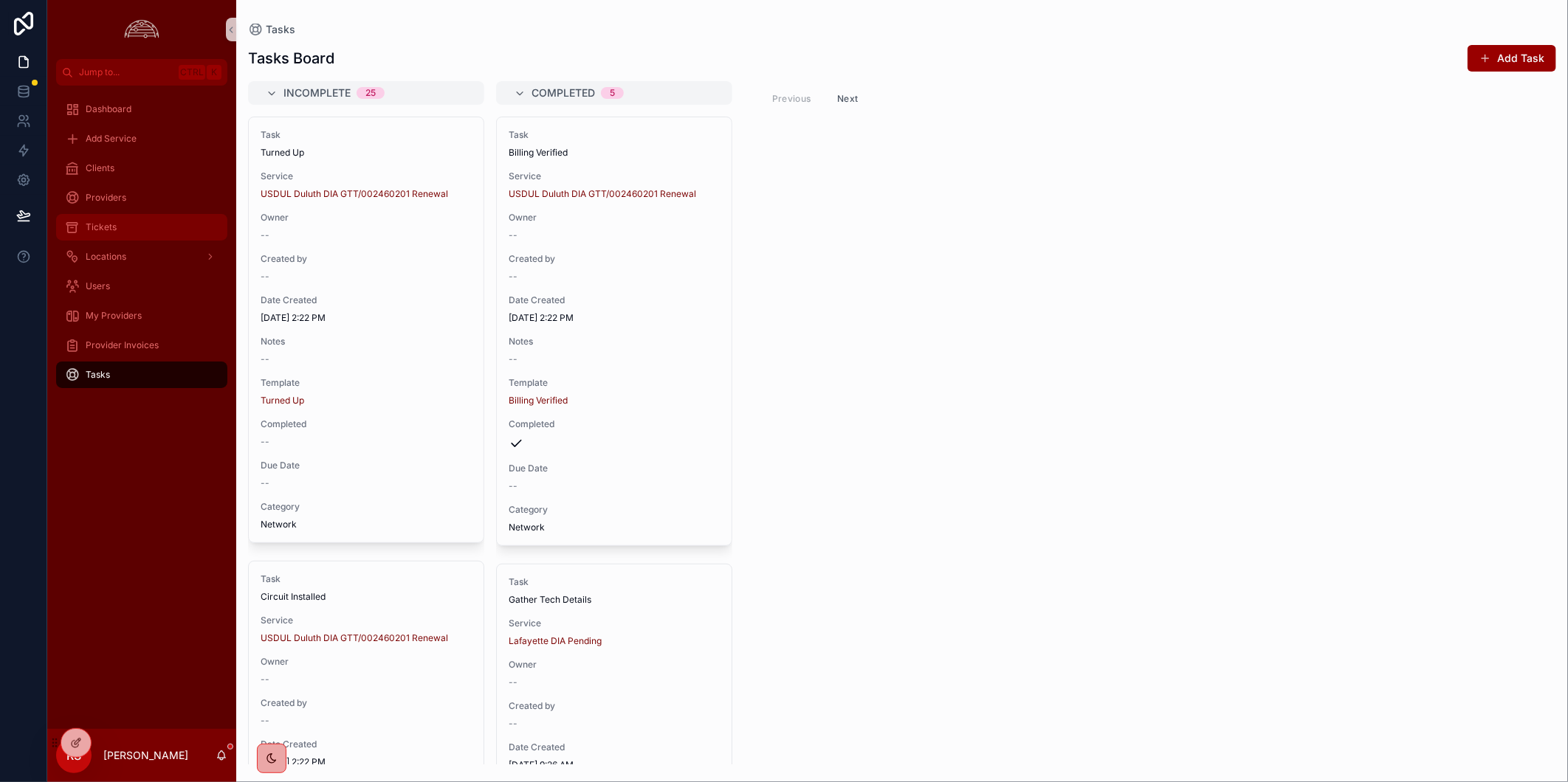
click at [171, 231] on div "Tickets" at bounding box center [141, 227] width 154 height 24
